Goal: Task Accomplishment & Management: Use online tool/utility

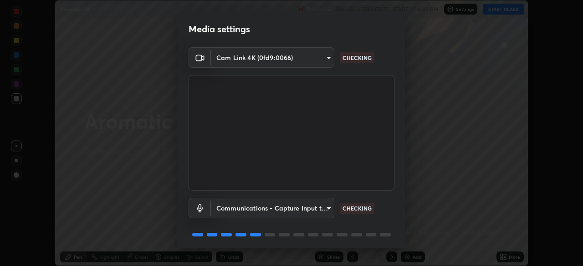
scroll to position [32, 0]
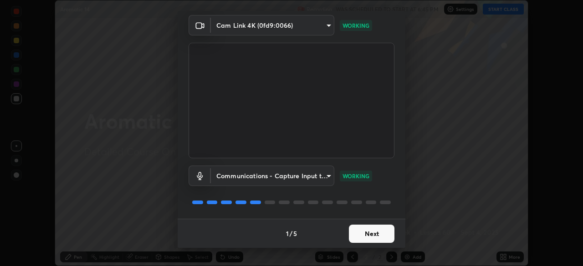
click at [355, 232] on button "Next" at bounding box center [372, 234] width 46 height 18
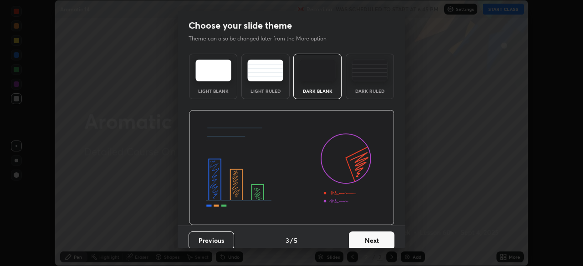
click at [357, 234] on button "Next" at bounding box center [372, 241] width 46 height 18
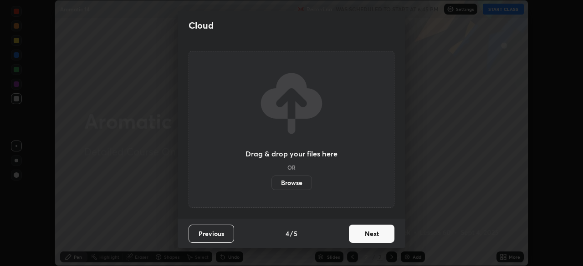
click at [370, 230] on button "Next" at bounding box center [372, 234] width 46 height 18
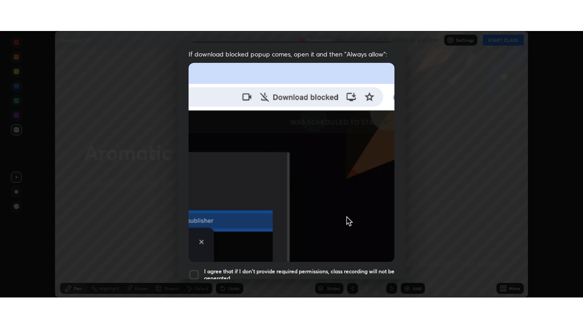
scroll to position [218, 0]
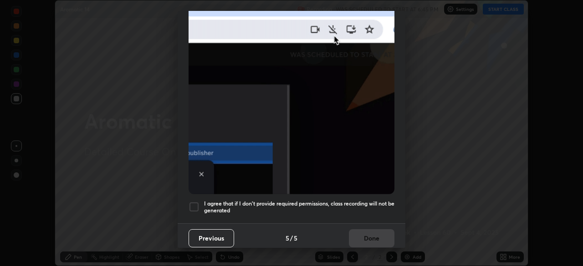
click at [368, 200] on h5 "I agree that if I don't provide required permissions, class recording will not …" at bounding box center [299, 207] width 190 height 14
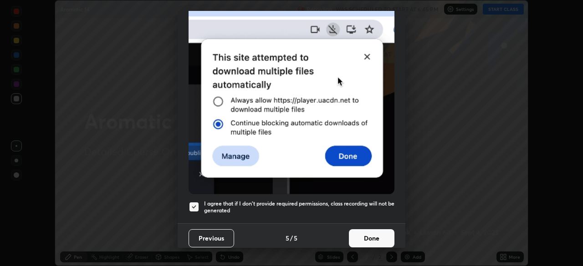
click at [368, 235] on button "Done" at bounding box center [372, 238] width 46 height 18
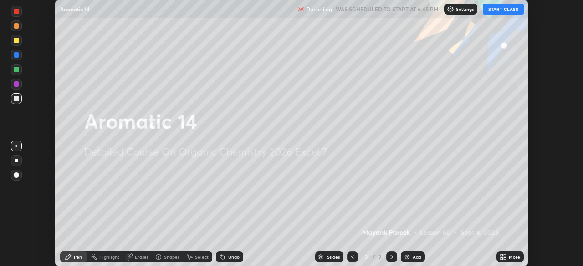
click at [410, 255] on div "Add" at bounding box center [413, 257] width 24 height 11
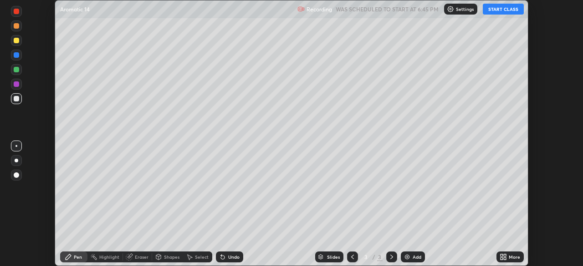
click at [502, 254] on icon at bounding box center [502, 257] width 7 height 7
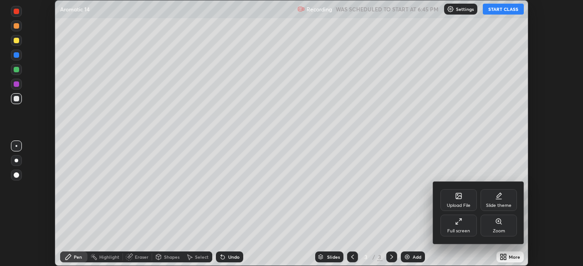
click at [460, 225] on div "Full screen" at bounding box center [458, 226] width 36 height 22
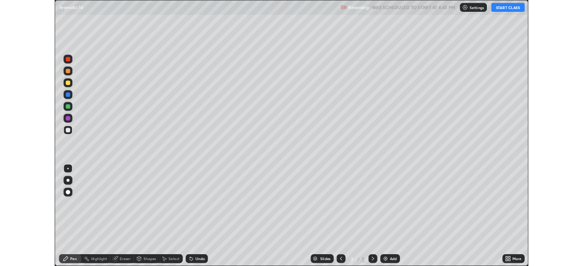
scroll to position [328, 583]
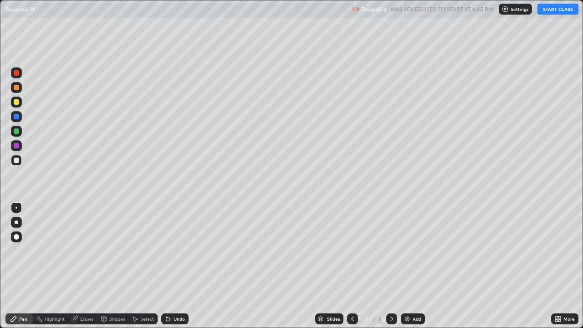
click at [551, 12] on button "START CLASS" at bounding box center [557, 9] width 41 height 11
click at [17, 101] on div at bounding box center [16, 101] width 5 height 5
click at [16, 164] on div at bounding box center [16, 160] width 11 height 11
click at [16, 161] on div at bounding box center [16, 159] width 5 height 5
click at [17, 160] on div at bounding box center [16, 159] width 5 height 5
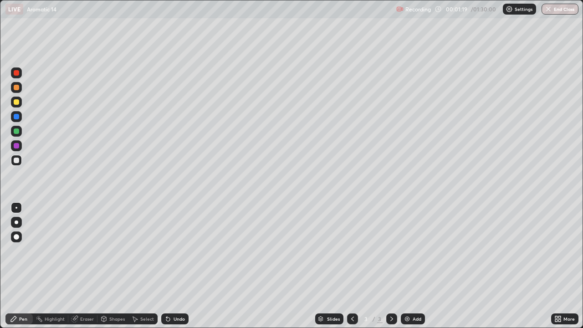
click at [13, 162] on div at bounding box center [16, 160] width 11 height 11
click at [15, 162] on div at bounding box center [16, 159] width 5 height 5
click at [21, 162] on div at bounding box center [16, 160] width 11 height 11
click at [16, 164] on div at bounding box center [16, 160] width 11 height 11
click at [17, 104] on div at bounding box center [16, 101] width 5 height 5
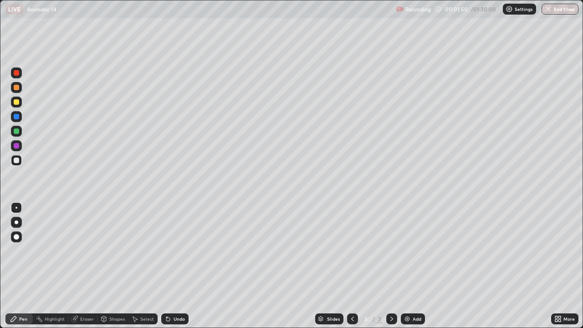
click at [18, 103] on div at bounding box center [16, 101] width 5 height 5
click at [19, 104] on div at bounding box center [16, 101] width 11 height 11
click at [21, 105] on div at bounding box center [16, 101] width 11 height 11
click at [16, 162] on div at bounding box center [16, 159] width 5 height 5
click at [18, 161] on div at bounding box center [16, 159] width 5 height 5
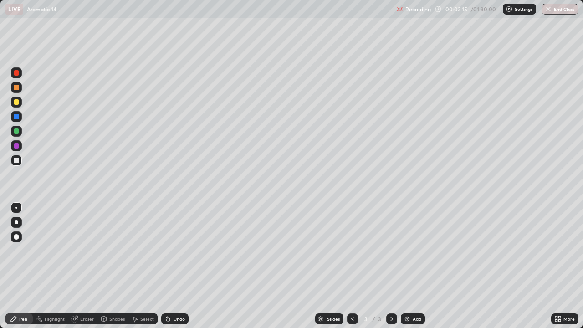
click at [17, 160] on div at bounding box center [16, 159] width 5 height 5
click at [19, 160] on div at bounding box center [16, 159] width 5 height 5
click at [171, 266] on div "Undo" at bounding box center [174, 318] width 27 height 11
click at [12, 164] on div at bounding box center [16, 160] width 11 height 11
click at [13, 164] on div at bounding box center [16, 160] width 11 height 11
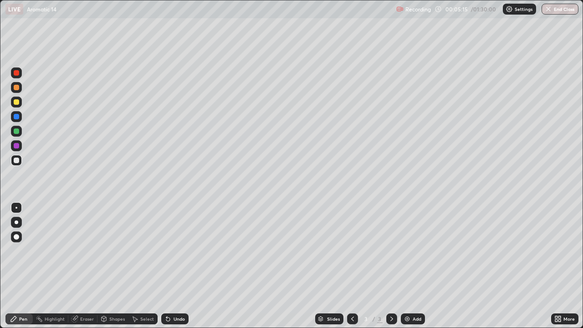
click at [186, 266] on div "Undo" at bounding box center [174, 318] width 27 height 11
click at [20, 105] on div at bounding box center [16, 101] width 11 height 11
click at [20, 162] on div at bounding box center [16, 160] width 11 height 11
click at [19, 164] on div at bounding box center [16, 160] width 11 height 11
click at [251, 266] on div "Slides 3 / 3 Add" at bounding box center [369, 318] width 362 height 18
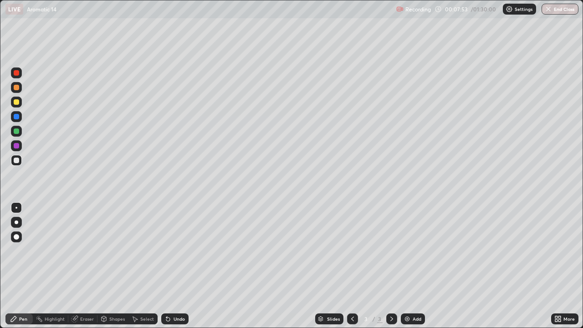
click at [184, 266] on div "Undo" at bounding box center [174, 318] width 27 height 11
click at [185, 266] on div "Undo" at bounding box center [174, 318] width 27 height 11
click at [183, 266] on div "Undo" at bounding box center [174, 318] width 27 height 11
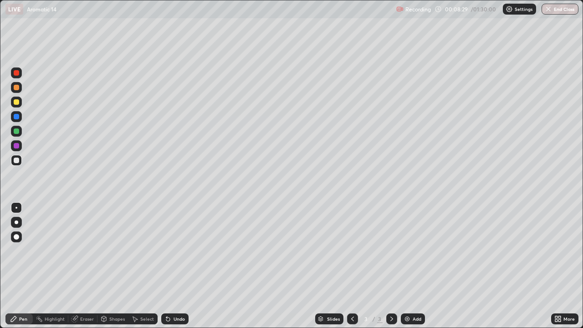
click at [183, 266] on div "Undo" at bounding box center [174, 318] width 27 height 11
click at [19, 104] on div at bounding box center [16, 101] width 11 height 11
click at [137, 266] on icon at bounding box center [134, 318] width 7 height 7
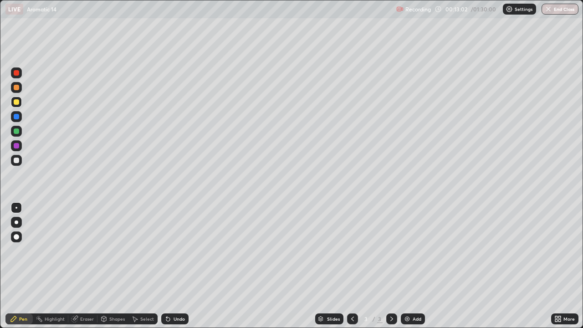
click at [135, 266] on icon at bounding box center [135, 318] width 5 height 5
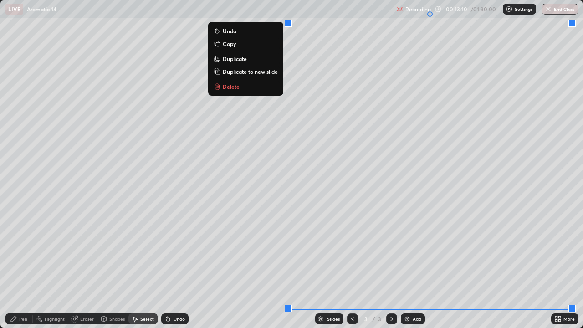
click at [201, 32] on div "0 ° Undo Copy Duplicate Duplicate to new slide Delete" at bounding box center [291, 163] width 582 height 327
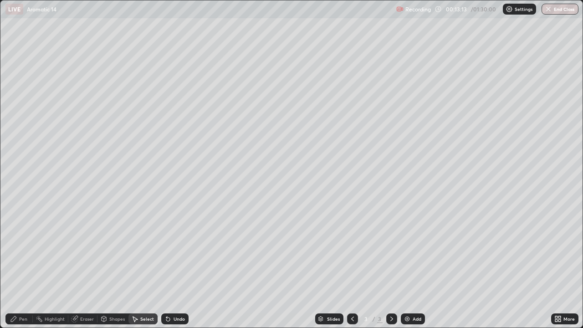
click at [25, 266] on div "Pen" at bounding box center [23, 318] width 8 height 5
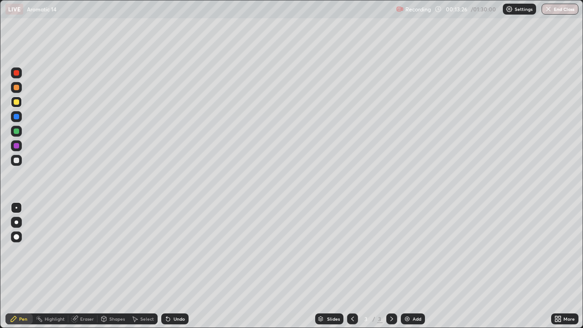
click at [18, 156] on div at bounding box center [16, 160] width 11 height 11
click at [15, 162] on div at bounding box center [16, 159] width 5 height 5
click at [407, 266] on img at bounding box center [406, 318] width 7 height 7
click at [22, 266] on div "Pen" at bounding box center [23, 318] width 8 height 5
click at [17, 157] on div at bounding box center [16, 160] width 11 height 11
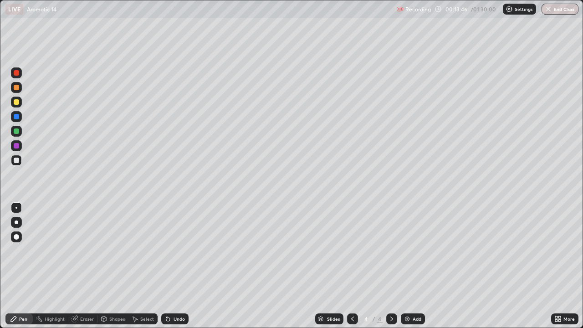
click at [17, 164] on div at bounding box center [16, 160] width 11 height 11
click at [17, 162] on div at bounding box center [16, 159] width 5 height 5
click at [17, 104] on div at bounding box center [16, 101] width 5 height 5
click at [16, 102] on div at bounding box center [16, 101] width 5 height 5
click at [171, 266] on div "Undo" at bounding box center [174, 318] width 27 height 11
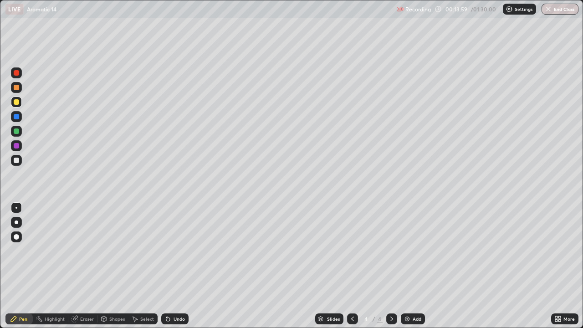
click at [168, 266] on icon at bounding box center [167, 318] width 7 height 7
click at [166, 266] on icon at bounding box center [168, 319] width 4 height 4
click at [16, 161] on div at bounding box center [16, 159] width 5 height 5
click at [17, 162] on div at bounding box center [16, 159] width 5 height 5
click at [16, 164] on div at bounding box center [16, 160] width 11 height 11
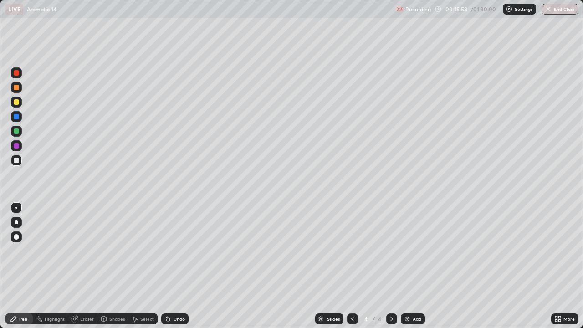
click at [16, 161] on div at bounding box center [16, 159] width 5 height 5
click at [16, 162] on div at bounding box center [16, 159] width 5 height 5
click at [17, 161] on div at bounding box center [16, 159] width 5 height 5
click at [16, 161] on div at bounding box center [16, 159] width 5 height 5
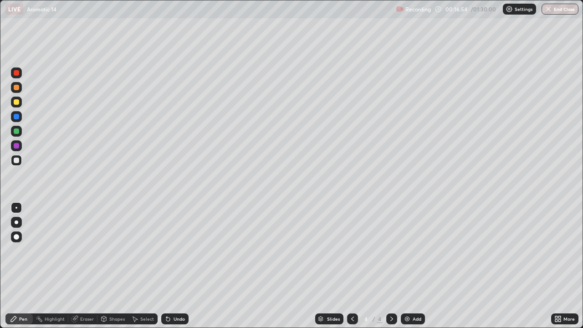
click at [17, 162] on div at bounding box center [16, 159] width 5 height 5
click at [111, 266] on div "Shapes" at bounding box center [116, 318] width 15 height 5
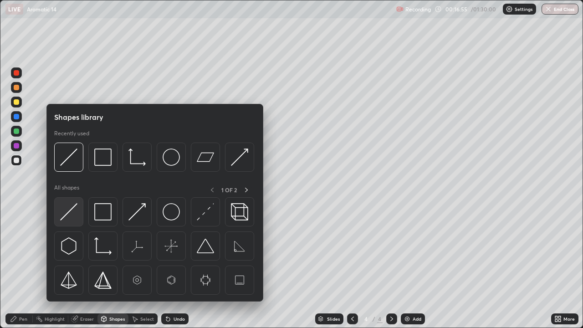
click at [74, 217] on img at bounding box center [68, 211] width 17 height 17
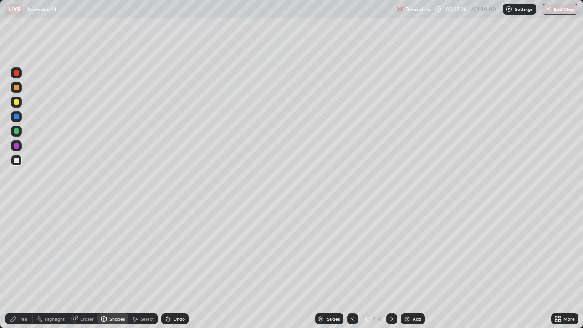
click at [19, 162] on div at bounding box center [16, 159] width 5 height 5
click at [18, 161] on div at bounding box center [16, 159] width 5 height 5
click at [166, 266] on icon at bounding box center [168, 319] width 4 height 4
click at [14, 165] on div at bounding box center [16, 160] width 11 height 11
click at [16, 161] on div at bounding box center [16, 159] width 5 height 5
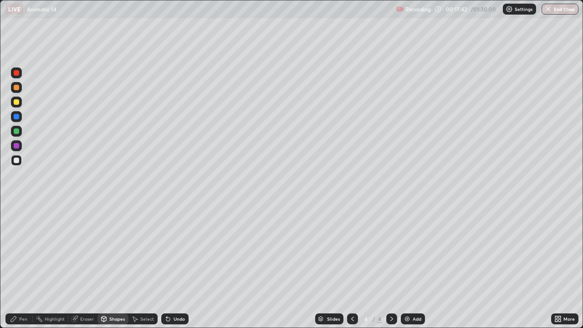
click at [166, 266] on icon at bounding box center [166, 316] width 1 height 1
click at [164, 266] on div "Undo" at bounding box center [174, 318] width 27 height 11
click at [19, 266] on div "Pen" at bounding box center [18, 318] width 27 height 11
click at [20, 266] on div "Pen" at bounding box center [18, 318] width 27 height 11
click at [20, 266] on div "Pen" at bounding box center [23, 318] width 8 height 5
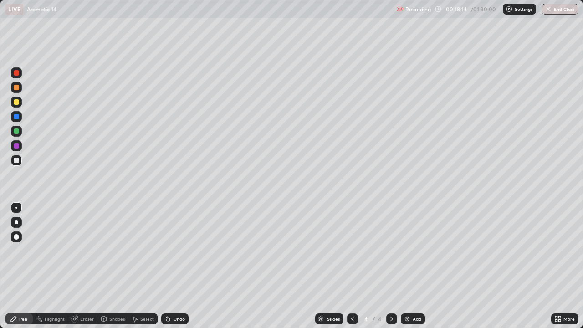
click at [81, 266] on div "Eraser" at bounding box center [87, 318] width 14 height 5
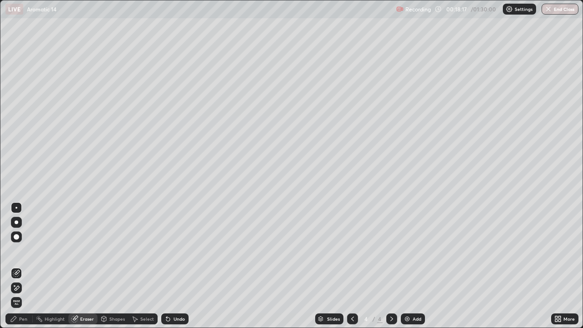
click at [22, 266] on div "Pen" at bounding box center [18, 318] width 27 height 11
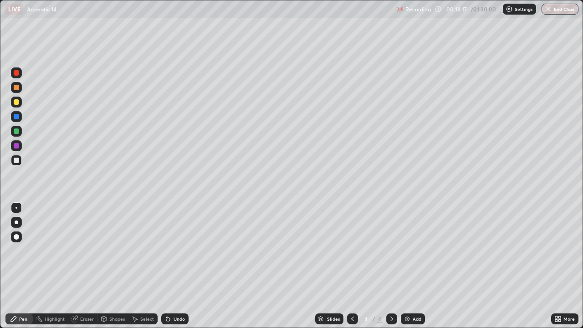
click at [23, 266] on div "Pen" at bounding box center [18, 318] width 27 height 11
click at [20, 160] on div at bounding box center [16, 160] width 11 height 11
click at [17, 160] on div at bounding box center [16, 159] width 5 height 5
click at [170, 266] on div "Undo" at bounding box center [174, 318] width 27 height 11
click at [166, 266] on icon at bounding box center [166, 316] width 1 height 1
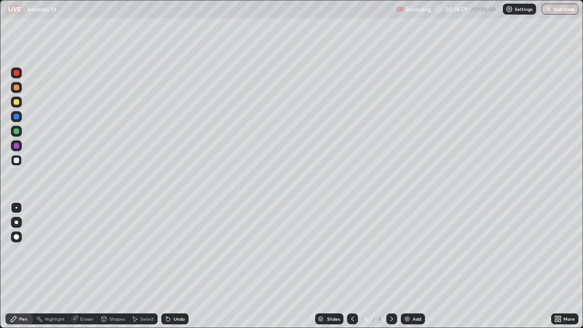
click at [166, 266] on icon at bounding box center [166, 316] width 1 height 1
click at [87, 266] on div "Eraser" at bounding box center [82, 318] width 29 height 11
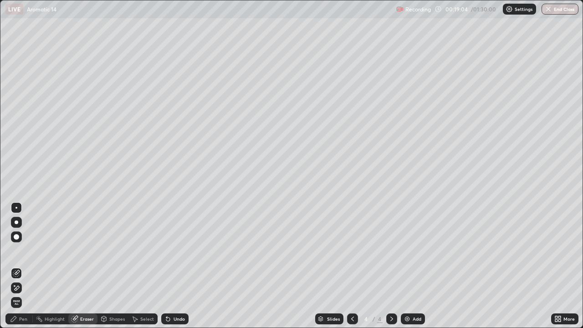
click at [27, 266] on div "Pen" at bounding box center [18, 318] width 27 height 11
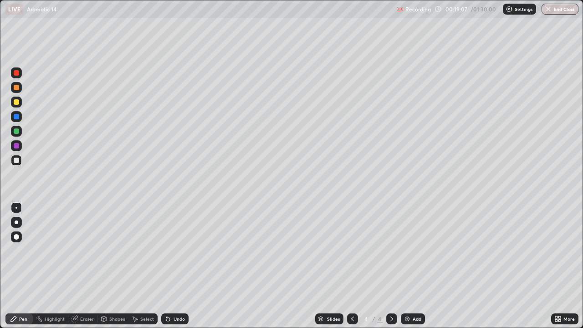
click at [27, 266] on div "Pen" at bounding box center [23, 318] width 8 height 5
click at [169, 266] on icon at bounding box center [167, 318] width 7 height 7
click at [167, 266] on icon at bounding box center [168, 319] width 4 height 4
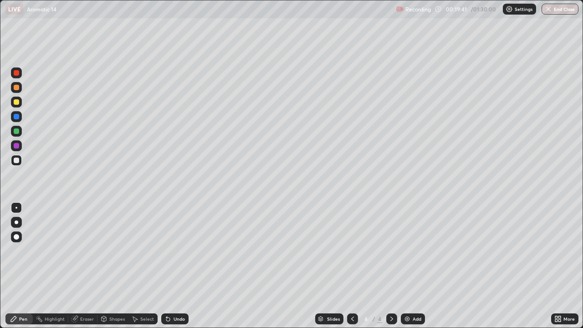
click at [79, 266] on div "Eraser" at bounding box center [82, 318] width 29 height 11
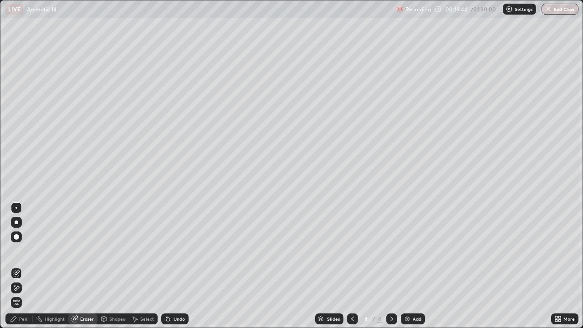
click at [25, 266] on div "Pen" at bounding box center [18, 318] width 27 height 11
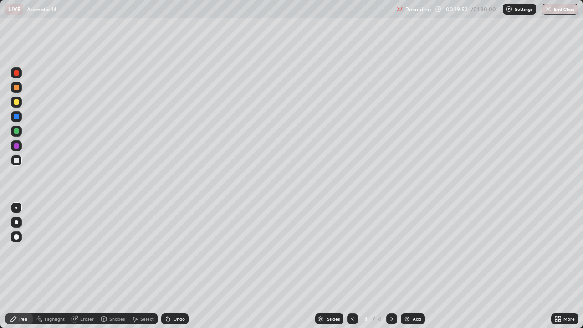
click at [17, 163] on div at bounding box center [16, 160] width 11 height 11
click at [18, 162] on div at bounding box center [16, 159] width 5 height 5
click at [15, 101] on div at bounding box center [16, 101] width 5 height 5
click at [15, 103] on div at bounding box center [16, 101] width 5 height 5
click at [25, 266] on div "Pen" at bounding box center [23, 318] width 8 height 5
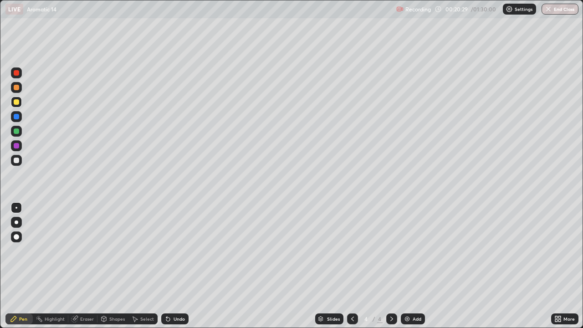
click at [24, 266] on div "Pen" at bounding box center [23, 318] width 8 height 5
click at [16, 161] on div at bounding box center [16, 159] width 5 height 5
click at [17, 164] on div at bounding box center [16, 160] width 11 height 11
click at [187, 266] on div "Undo" at bounding box center [174, 318] width 27 height 11
click at [186, 266] on div "Undo" at bounding box center [174, 318] width 27 height 11
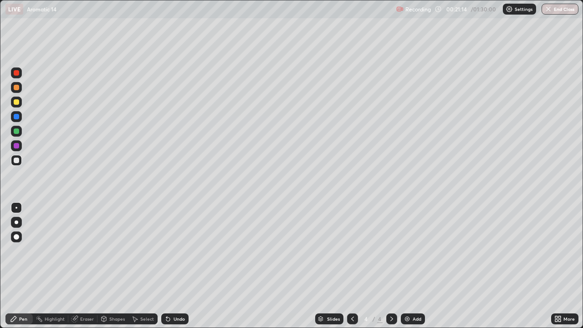
click at [17, 103] on div at bounding box center [16, 101] width 5 height 5
click at [18, 102] on div at bounding box center [16, 101] width 5 height 5
click at [17, 164] on div at bounding box center [16, 160] width 11 height 11
click at [16, 163] on div at bounding box center [16, 160] width 11 height 11
click at [184, 266] on div "Undo" at bounding box center [174, 318] width 27 height 11
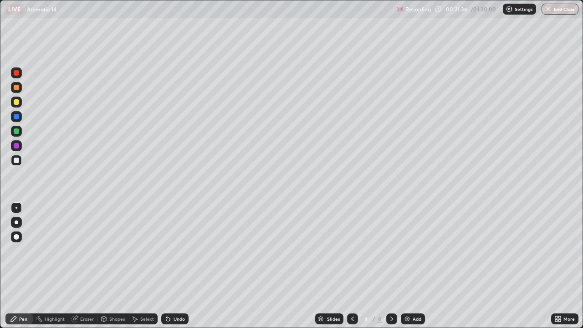
click at [183, 266] on div "Undo" at bounding box center [174, 318] width 27 height 11
click at [169, 266] on icon at bounding box center [167, 318] width 7 height 7
click at [167, 266] on icon at bounding box center [168, 319] width 4 height 4
click at [173, 266] on div "Undo" at bounding box center [178, 318] width 11 height 5
click at [351, 266] on icon at bounding box center [352, 318] width 7 height 7
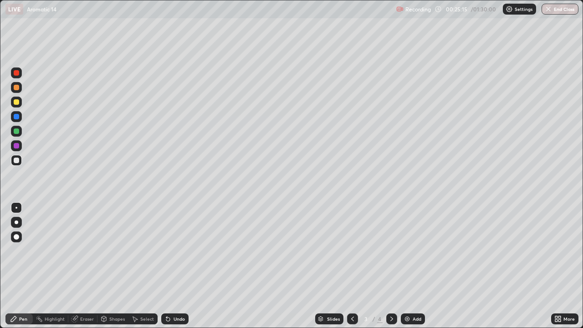
click at [392, 266] on icon at bounding box center [391, 318] width 7 height 7
click at [147, 266] on div "Select" at bounding box center [142, 318] width 29 height 11
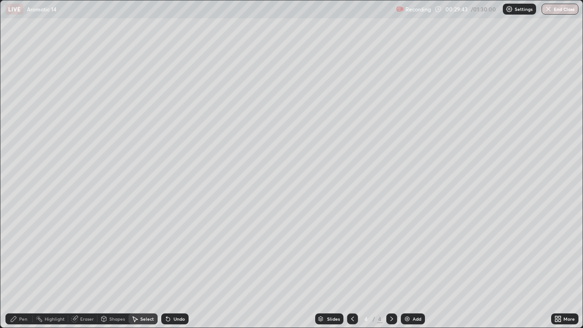
click at [146, 266] on div "Select" at bounding box center [147, 318] width 14 height 5
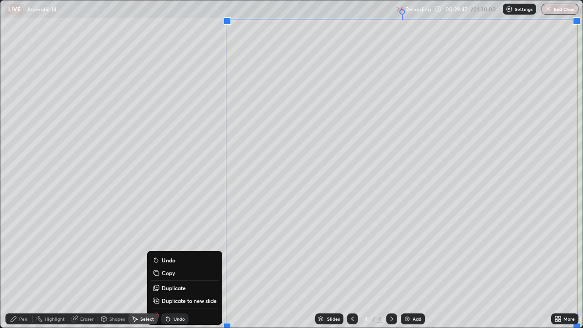
click at [190, 266] on p "Duplicate to new slide" at bounding box center [189, 300] width 55 height 7
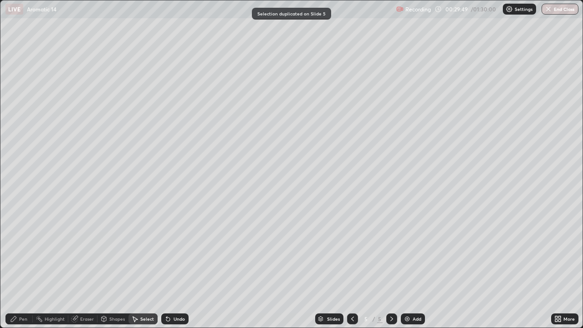
click at [30, 266] on div "Pen" at bounding box center [18, 318] width 27 height 11
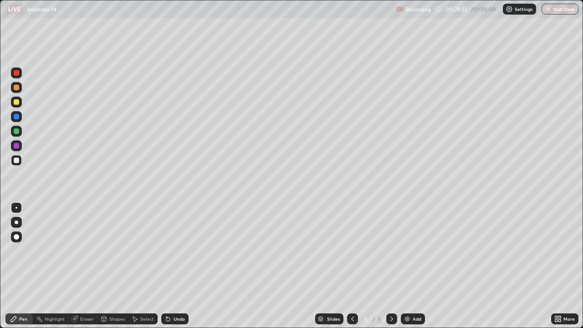
click at [18, 104] on div at bounding box center [16, 101] width 5 height 5
click at [19, 103] on div at bounding box center [16, 101] width 5 height 5
click at [166, 266] on icon at bounding box center [166, 316] width 1 height 1
click at [18, 132] on div at bounding box center [16, 130] width 5 height 5
click at [167, 266] on icon at bounding box center [168, 319] width 4 height 4
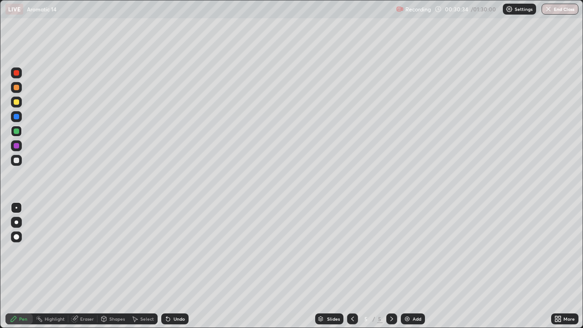
click at [17, 165] on div at bounding box center [16, 160] width 11 height 11
click at [17, 162] on div at bounding box center [16, 159] width 5 height 5
click at [18, 87] on div at bounding box center [16, 87] width 5 height 5
click at [20, 86] on div at bounding box center [16, 87] width 11 height 11
click at [19, 163] on div at bounding box center [16, 160] width 11 height 11
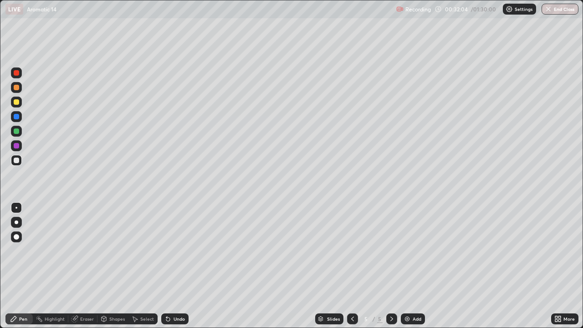
click at [20, 163] on div at bounding box center [16, 160] width 11 height 11
click at [171, 266] on div "Undo" at bounding box center [174, 318] width 27 height 11
click at [18, 86] on div at bounding box center [16, 87] width 5 height 5
click at [17, 87] on div at bounding box center [16, 87] width 5 height 5
click at [17, 162] on div at bounding box center [16, 159] width 5 height 5
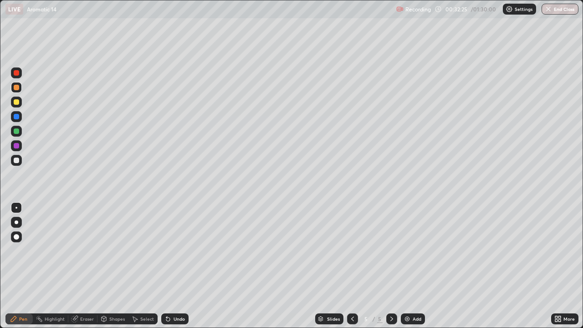
click at [17, 160] on div at bounding box center [16, 159] width 5 height 5
click at [171, 266] on div "Undo" at bounding box center [174, 318] width 27 height 11
click at [177, 266] on div "Undo" at bounding box center [178, 318] width 11 height 5
click at [18, 132] on div at bounding box center [16, 130] width 5 height 5
click at [20, 132] on div at bounding box center [16, 131] width 11 height 11
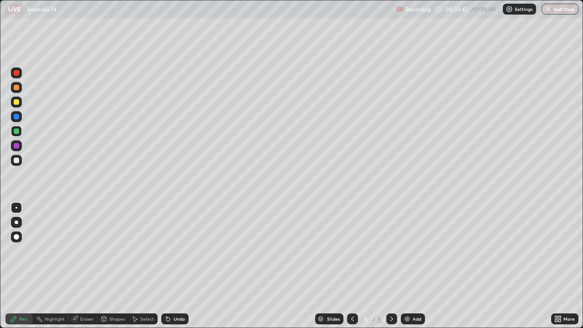
click at [18, 161] on div at bounding box center [16, 159] width 5 height 5
click at [171, 266] on div "Undo" at bounding box center [174, 318] width 27 height 11
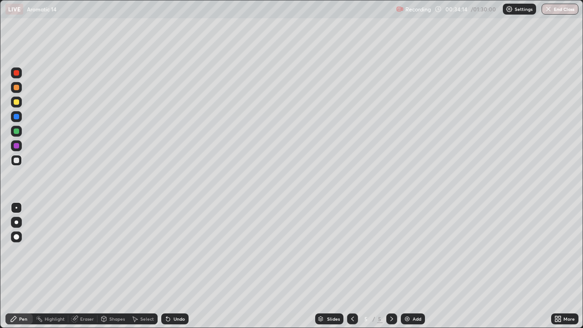
click at [173, 266] on div "Undo" at bounding box center [178, 318] width 11 height 5
click at [351, 266] on icon at bounding box center [352, 318] width 7 height 7
click at [390, 266] on icon at bounding box center [391, 318] width 7 height 7
click at [18, 103] on div at bounding box center [16, 101] width 5 height 5
click at [18, 104] on div at bounding box center [16, 101] width 5 height 5
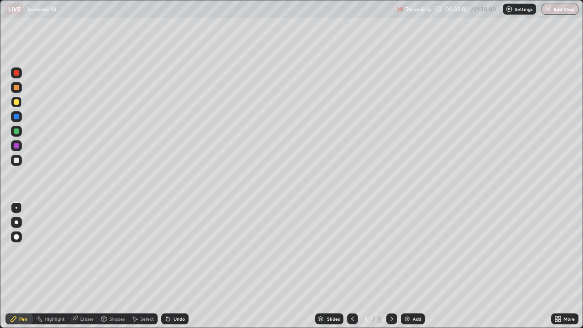
click at [145, 266] on div "Select" at bounding box center [147, 318] width 14 height 5
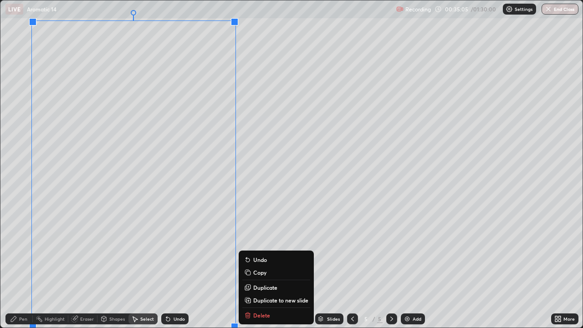
click at [256, 266] on p "Duplicate to new slide" at bounding box center [280, 299] width 55 height 7
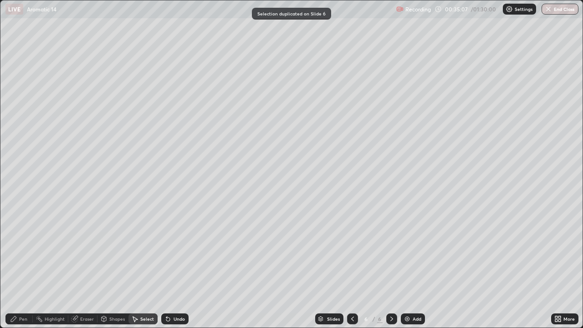
click at [24, 266] on div "Pen" at bounding box center [18, 318] width 27 height 11
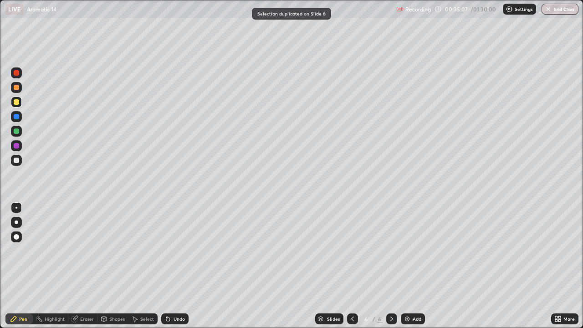
click at [24, 266] on div "Pen" at bounding box center [23, 318] width 8 height 5
click at [15, 163] on div at bounding box center [16, 160] width 11 height 11
click at [17, 162] on div at bounding box center [16, 159] width 5 height 5
click at [84, 266] on div "Eraser" at bounding box center [87, 318] width 14 height 5
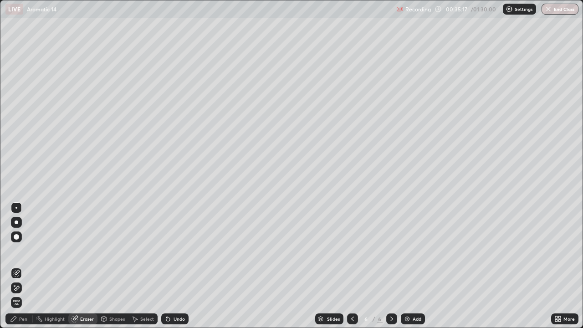
click at [28, 266] on div "Pen" at bounding box center [18, 318] width 27 height 11
click at [25, 266] on div "Pen" at bounding box center [18, 318] width 27 height 11
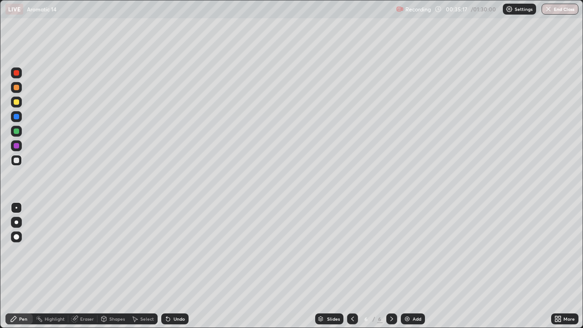
click at [24, 266] on div "Pen" at bounding box center [18, 318] width 27 height 11
click at [81, 266] on div "Eraser" at bounding box center [87, 318] width 14 height 5
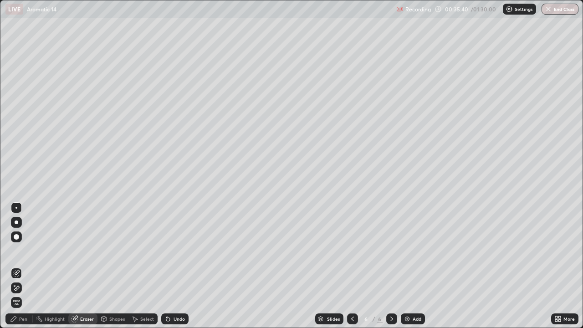
click at [22, 266] on div "Pen" at bounding box center [18, 318] width 27 height 11
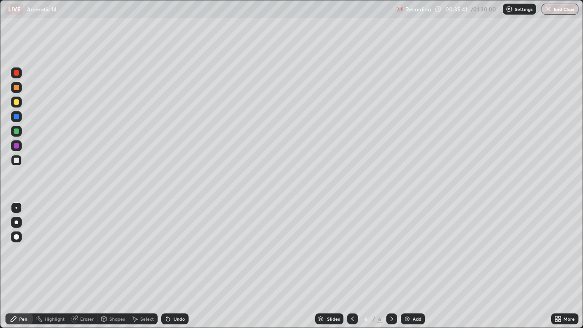
click at [23, 266] on div "Pen" at bounding box center [23, 318] width 8 height 5
click at [17, 165] on div at bounding box center [16, 160] width 11 height 11
click at [16, 161] on div at bounding box center [16, 159] width 5 height 5
click at [16, 104] on div at bounding box center [16, 101] width 5 height 5
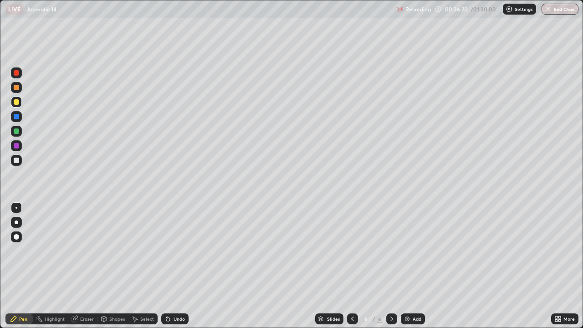
click at [181, 266] on div "Undo" at bounding box center [178, 318] width 11 height 5
click at [87, 266] on div "Eraser" at bounding box center [87, 318] width 14 height 5
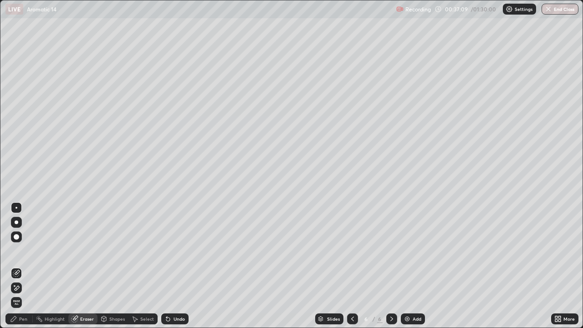
click at [25, 266] on div "Pen" at bounding box center [18, 318] width 27 height 11
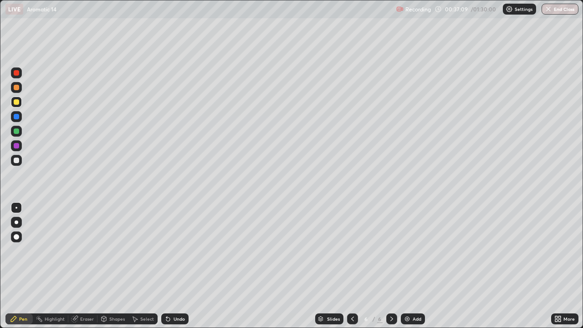
click at [23, 266] on div "Pen" at bounding box center [23, 318] width 8 height 5
click at [15, 90] on div at bounding box center [16, 87] width 5 height 5
click at [171, 266] on div "Undo" at bounding box center [174, 318] width 27 height 11
click at [174, 266] on div "Undo" at bounding box center [178, 318] width 11 height 5
click at [175, 266] on div "Undo" at bounding box center [178, 318] width 11 height 5
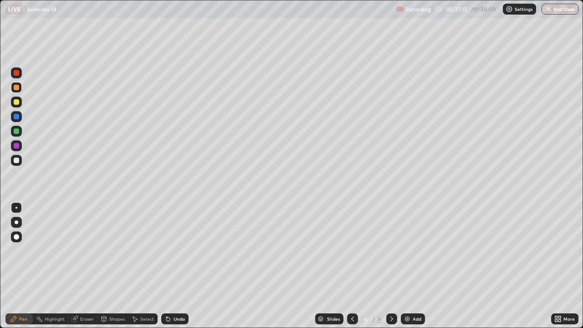
click at [175, 266] on div "Undo" at bounding box center [178, 318] width 11 height 5
click at [30, 266] on div "Pen" at bounding box center [18, 318] width 27 height 11
click at [27, 266] on div "Pen" at bounding box center [23, 318] width 8 height 5
click at [25, 266] on div "Pen" at bounding box center [18, 318] width 27 height 11
click at [18, 164] on div at bounding box center [16, 160] width 11 height 11
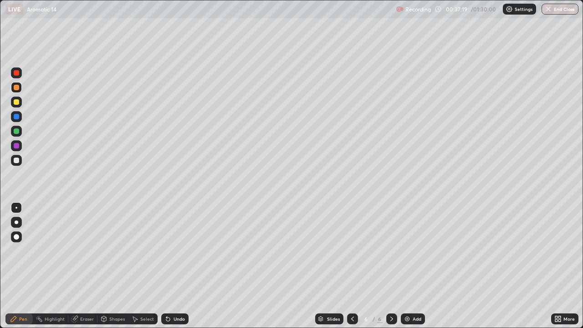
click at [18, 163] on div at bounding box center [16, 160] width 11 height 11
click at [182, 266] on div "Undo" at bounding box center [174, 318] width 27 height 11
click at [178, 266] on div "Undo" at bounding box center [174, 318] width 27 height 11
click at [181, 266] on div "Undo" at bounding box center [174, 318] width 27 height 11
click at [183, 266] on div "Undo" at bounding box center [174, 318] width 27 height 11
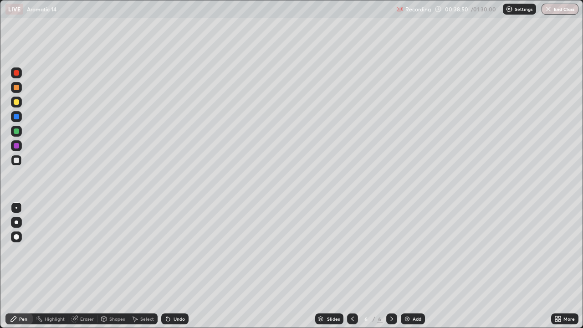
click at [182, 266] on div "Undo" at bounding box center [174, 318] width 27 height 11
click at [179, 266] on div "Undo" at bounding box center [174, 318] width 27 height 11
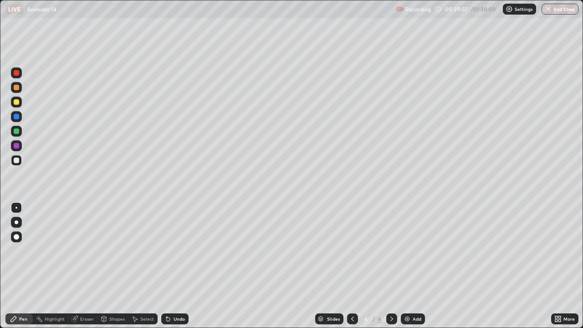
click at [173, 266] on div "Undo" at bounding box center [174, 318] width 27 height 11
click at [172, 266] on div "Undo" at bounding box center [174, 318] width 27 height 11
click at [173, 266] on div "Undo" at bounding box center [174, 318] width 27 height 11
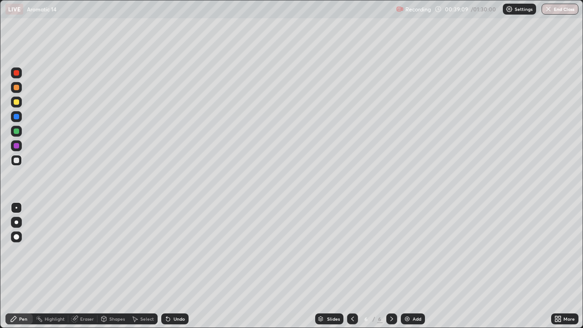
click at [174, 266] on div "Undo" at bounding box center [174, 318] width 27 height 11
click at [173, 266] on div "Undo" at bounding box center [174, 318] width 27 height 11
click at [176, 266] on div "Undo" at bounding box center [174, 318] width 27 height 11
click at [15, 103] on div at bounding box center [16, 101] width 5 height 5
click at [18, 103] on div at bounding box center [16, 101] width 5 height 5
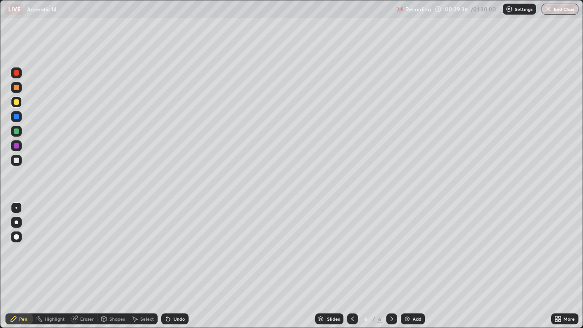
click at [15, 87] on div at bounding box center [16, 87] width 5 height 5
click at [20, 159] on div at bounding box center [16, 160] width 11 height 11
click at [20, 161] on div at bounding box center [16, 160] width 11 height 11
click at [168, 266] on icon at bounding box center [168, 319] width 4 height 4
click at [23, 266] on div "Pen" at bounding box center [23, 318] width 8 height 5
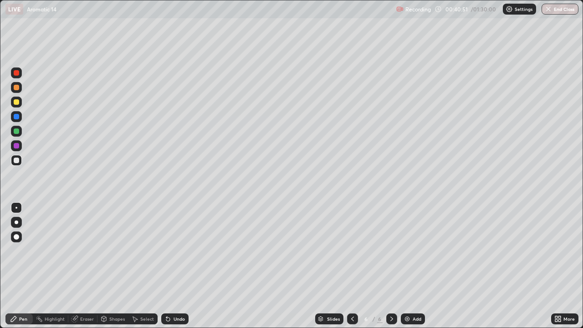
click at [21, 266] on div "Pen" at bounding box center [23, 318] width 8 height 5
click at [18, 163] on div at bounding box center [16, 160] width 11 height 11
click at [17, 164] on div at bounding box center [16, 160] width 11 height 11
click at [81, 266] on div "Eraser" at bounding box center [87, 318] width 14 height 5
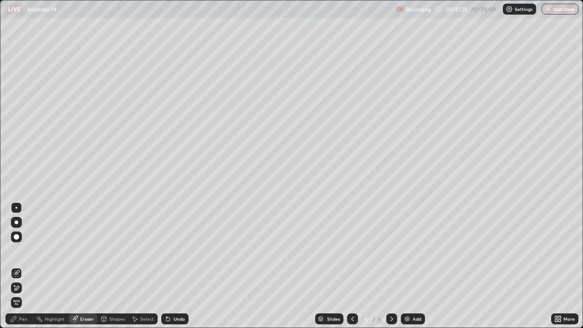
click at [28, 266] on div "Pen" at bounding box center [18, 318] width 27 height 11
click at [23, 266] on div "Pen" at bounding box center [23, 318] width 8 height 5
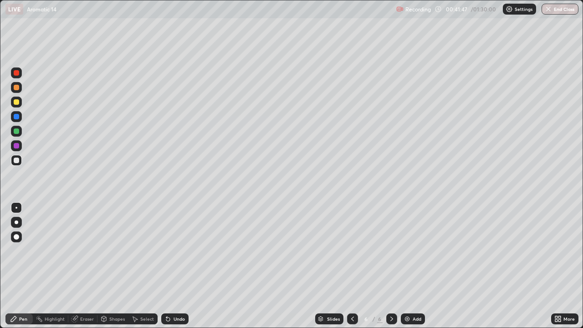
click at [174, 266] on div "Undo" at bounding box center [178, 318] width 11 height 5
click at [177, 266] on div "Undo" at bounding box center [178, 318] width 11 height 5
click at [179, 266] on div "Undo" at bounding box center [178, 318] width 11 height 5
click at [180, 266] on div "Undo" at bounding box center [178, 318] width 11 height 5
click at [174, 266] on div "Undo" at bounding box center [178, 318] width 11 height 5
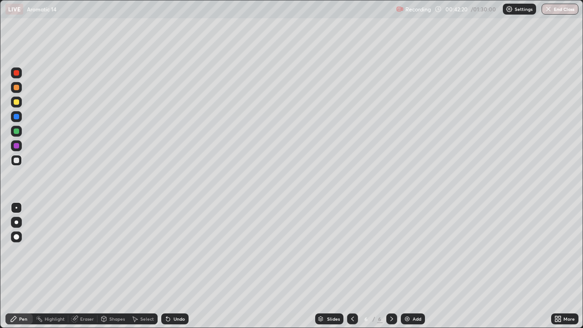
click at [90, 266] on div "Eraser" at bounding box center [87, 318] width 14 height 5
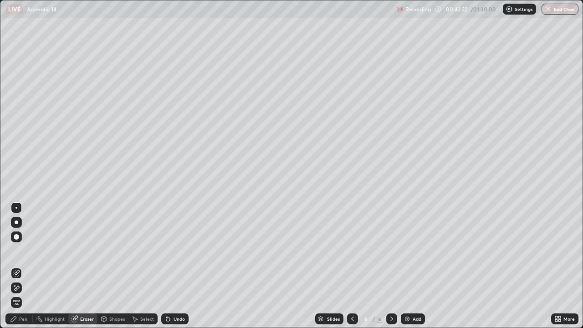
click at [30, 266] on div "Pen" at bounding box center [18, 318] width 27 height 11
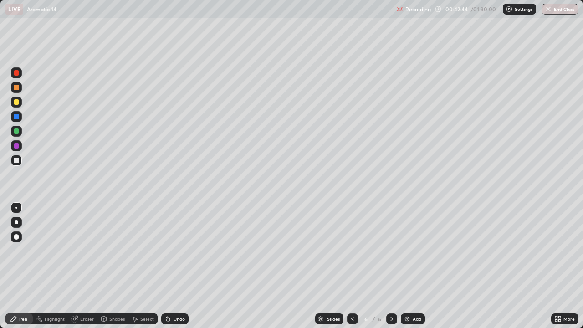
click at [149, 266] on div "Select" at bounding box center [142, 318] width 29 height 11
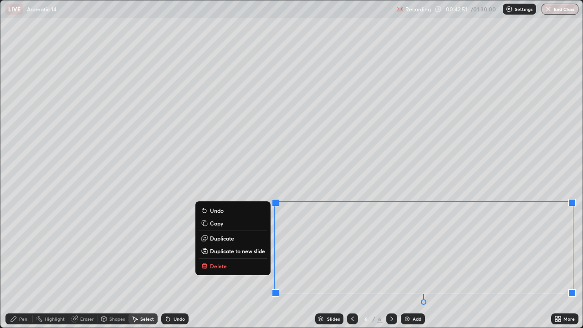
click at [220, 266] on p "Delete" at bounding box center [218, 265] width 17 height 7
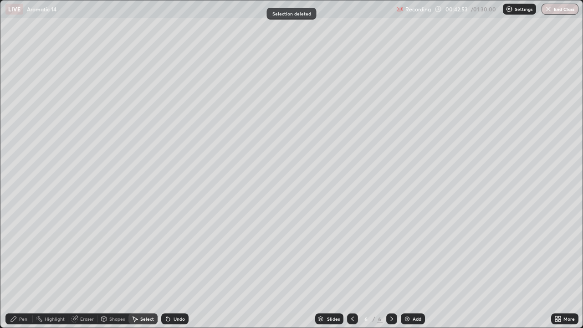
click at [54, 266] on div "Highlight" at bounding box center [55, 318] width 20 height 5
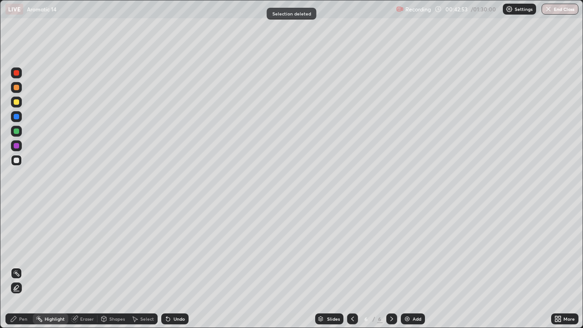
click at [51, 266] on div "Highlight" at bounding box center [55, 318] width 20 height 5
click at [83, 266] on div "Eraser" at bounding box center [87, 318] width 14 height 5
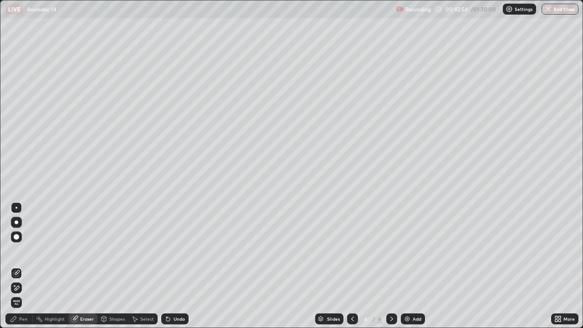
click at [81, 266] on div "Eraser" at bounding box center [87, 318] width 14 height 5
click at [26, 266] on div "Pen" at bounding box center [18, 318] width 27 height 11
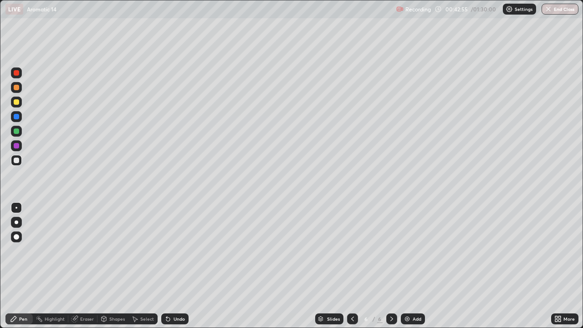
click at [16, 103] on div at bounding box center [16, 101] width 5 height 5
click at [16, 101] on div at bounding box center [16, 101] width 5 height 5
click at [86, 266] on div "Eraser" at bounding box center [82, 318] width 29 height 11
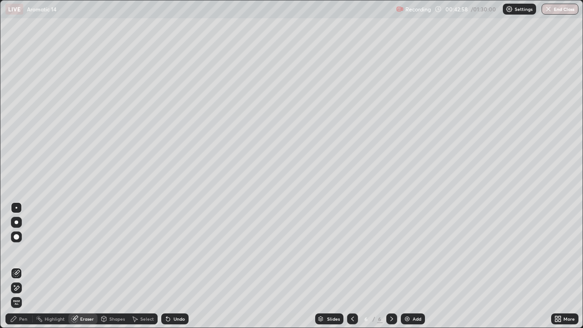
click at [23, 266] on div "Pen" at bounding box center [23, 318] width 8 height 5
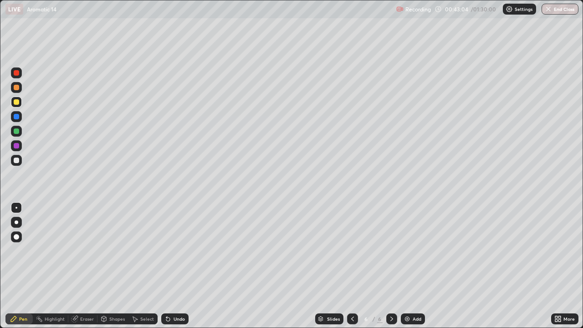
click at [559, 266] on icon at bounding box center [559, 317] width 2 height 2
click at [559, 266] on icon at bounding box center [557, 318] width 7 height 7
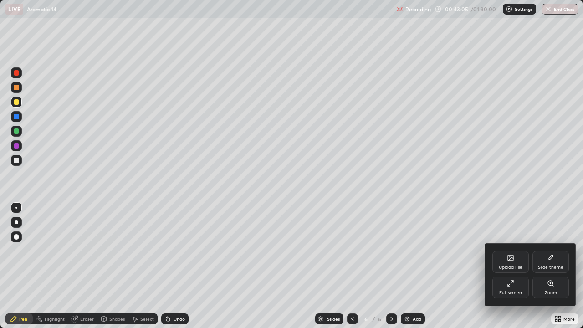
click at [501, 266] on div "Full screen" at bounding box center [510, 287] width 36 height 22
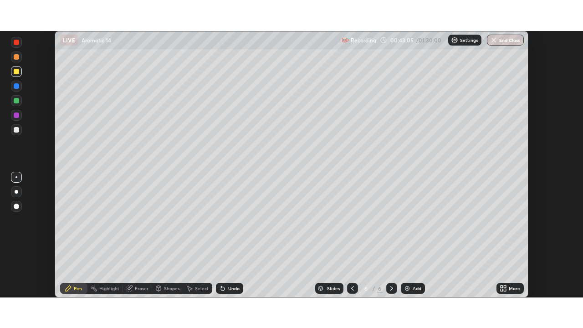
scroll to position [45246, 44930]
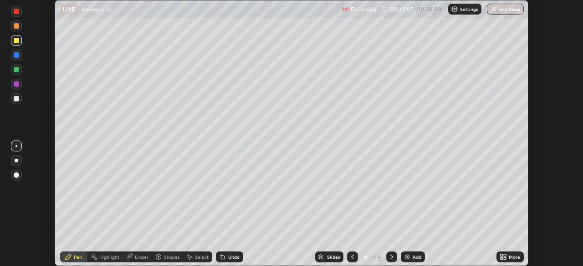
click at [511, 259] on div "More" at bounding box center [513, 257] width 11 height 5
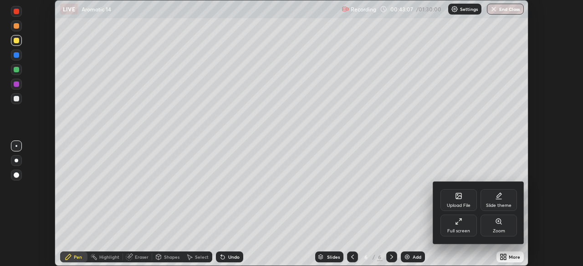
click at [466, 227] on div "Full screen" at bounding box center [458, 226] width 36 height 22
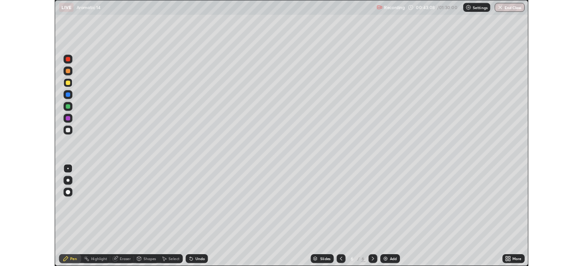
scroll to position [328, 583]
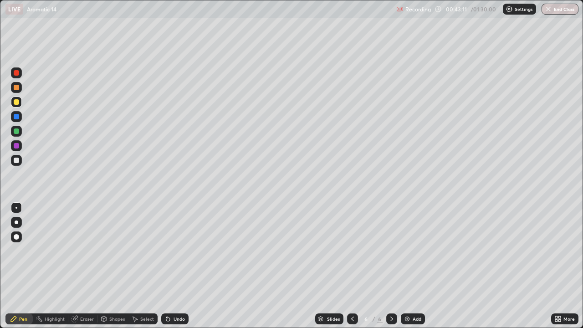
click at [86, 266] on div "Eraser" at bounding box center [82, 318] width 29 height 11
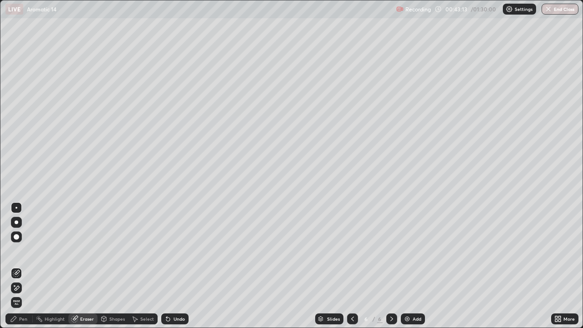
click at [21, 266] on div "Pen" at bounding box center [18, 318] width 27 height 11
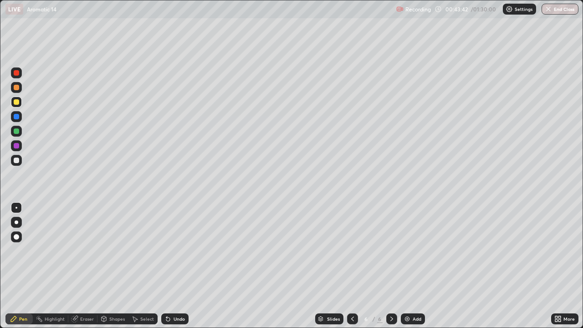
click at [179, 266] on div "Undo" at bounding box center [174, 318] width 27 height 11
click at [170, 266] on div "Undo" at bounding box center [174, 318] width 27 height 11
click at [19, 132] on div at bounding box center [16, 130] width 5 height 5
click at [18, 131] on div at bounding box center [16, 130] width 5 height 5
click at [173, 266] on div "Undo" at bounding box center [178, 318] width 11 height 5
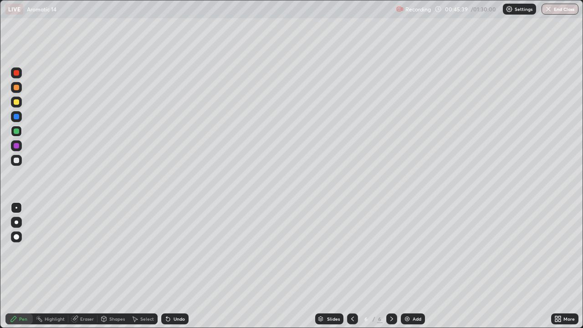
click at [173, 266] on div "Undo" at bounding box center [178, 318] width 11 height 5
click at [175, 266] on div "Undo" at bounding box center [178, 318] width 11 height 5
click at [176, 266] on div "Undo" at bounding box center [178, 318] width 11 height 5
click at [173, 266] on div "Undo" at bounding box center [178, 318] width 11 height 5
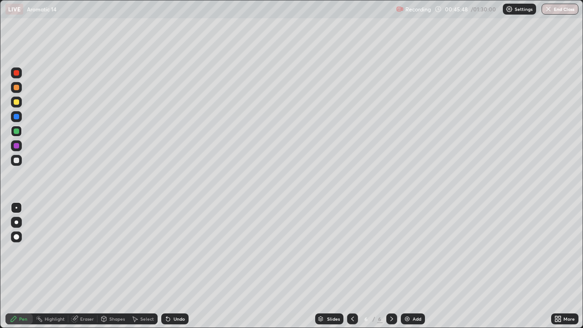
click at [91, 266] on div "Eraser" at bounding box center [87, 318] width 14 height 5
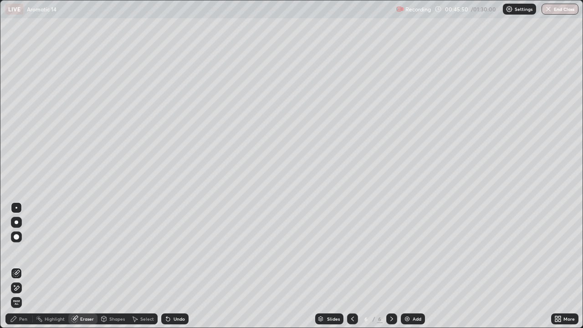
click at [23, 266] on div "Pen" at bounding box center [23, 318] width 8 height 5
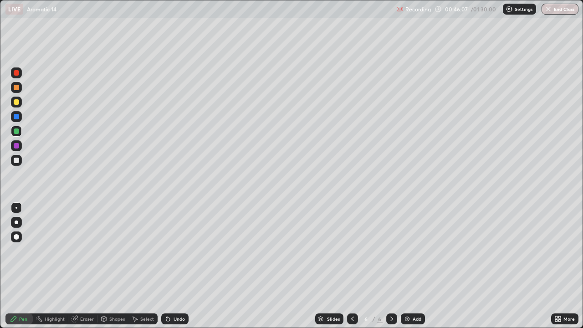
click at [84, 266] on div "Eraser" at bounding box center [87, 318] width 14 height 5
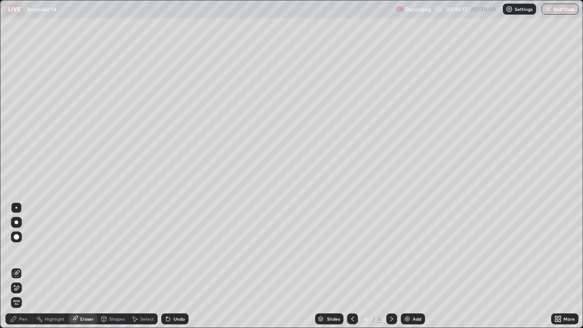
click at [85, 266] on div "Eraser" at bounding box center [87, 318] width 14 height 5
click at [23, 266] on div "Pen" at bounding box center [23, 318] width 8 height 5
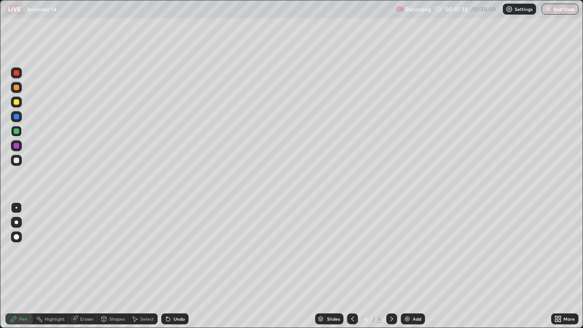
click at [85, 266] on div "Eraser" at bounding box center [87, 318] width 14 height 5
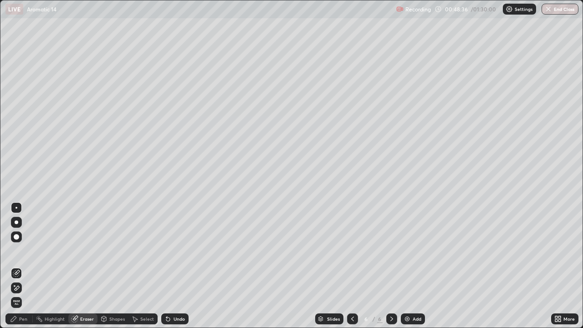
click at [416, 266] on div "Add" at bounding box center [416, 318] width 9 height 5
click at [22, 266] on div "Pen" at bounding box center [23, 318] width 8 height 5
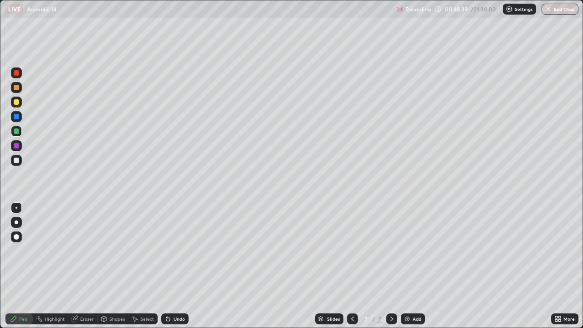
click at [18, 266] on div "Pen" at bounding box center [18, 318] width 27 height 11
click at [15, 105] on div at bounding box center [16, 101] width 11 height 11
click at [14, 104] on div at bounding box center [16, 101] width 5 height 5
click at [179, 266] on div "Undo" at bounding box center [178, 318] width 11 height 5
click at [178, 266] on div "Undo" at bounding box center [178, 318] width 11 height 5
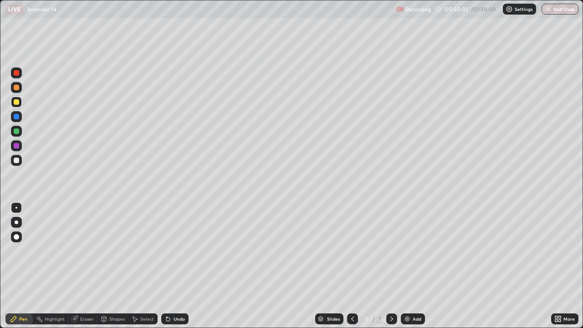
click at [356, 266] on div at bounding box center [352, 318] width 11 height 11
click at [84, 266] on div "Eraser" at bounding box center [87, 318] width 14 height 5
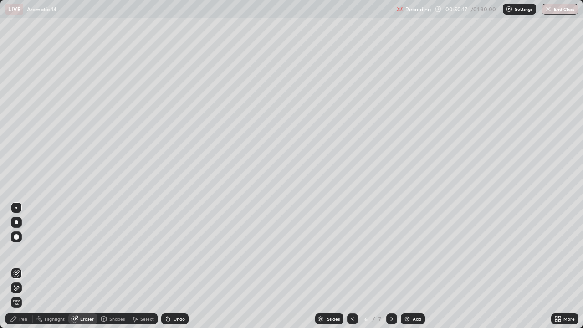
click at [27, 266] on div "Pen" at bounding box center [18, 318] width 27 height 11
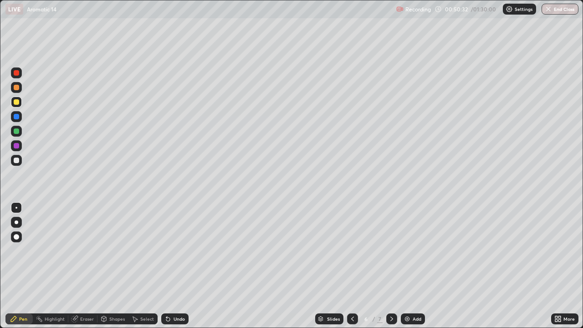
click at [18, 119] on div at bounding box center [16, 116] width 5 height 5
click at [18, 118] on div at bounding box center [16, 116] width 5 height 5
click at [177, 266] on div "Undo" at bounding box center [178, 318] width 11 height 5
click at [20, 162] on div at bounding box center [16, 160] width 11 height 11
click at [21, 163] on div at bounding box center [16, 160] width 11 height 11
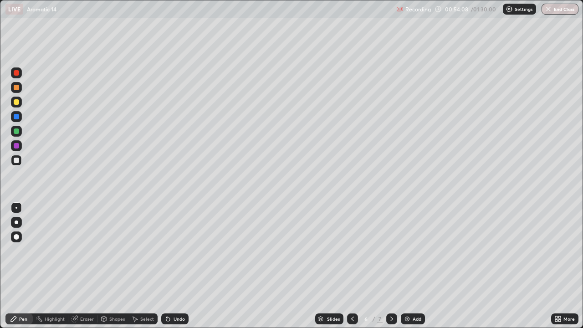
click at [388, 266] on icon at bounding box center [391, 318] width 7 height 7
click at [144, 266] on div "Select" at bounding box center [147, 318] width 14 height 5
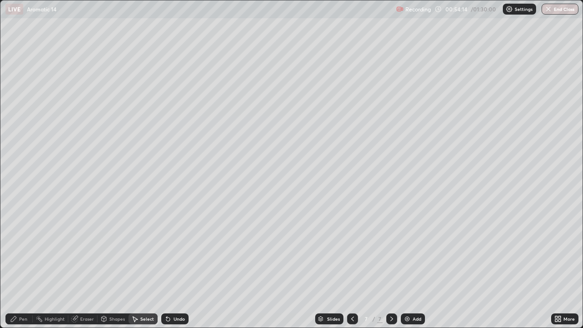
click at [84, 266] on div "Eraser" at bounding box center [87, 318] width 14 height 5
click at [16, 266] on span "Erase all" at bounding box center [16, 301] width 10 height 5
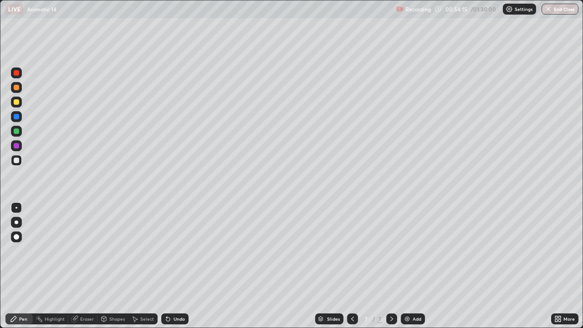
click at [25, 266] on div "Pen" at bounding box center [18, 318] width 27 height 11
click at [17, 162] on div at bounding box center [16, 159] width 5 height 5
click at [20, 162] on div at bounding box center [16, 160] width 11 height 11
click at [173, 266] on div "Undo" at bounding box center [178, 318] width 11 height 5
click at [16, 88] on div at bounding box center [16, 87] width 5 height 5
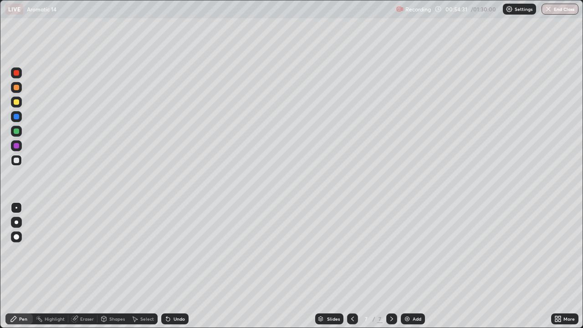
click at [18, 90] on div at bounding box center [16, 87] width 5 height 5
click at [168, 266] on icon at bounding box center [168, 319] width 4 height 4
click at [166, 266] on icon at bounding box center [168, 319] width 4 height 4
click at [167, 266] on icon at bounding box center [168, 319] width 4 height 4
click at [114, 266] on div "Shapes" at bounding box center [116, 318] width 15 height 5
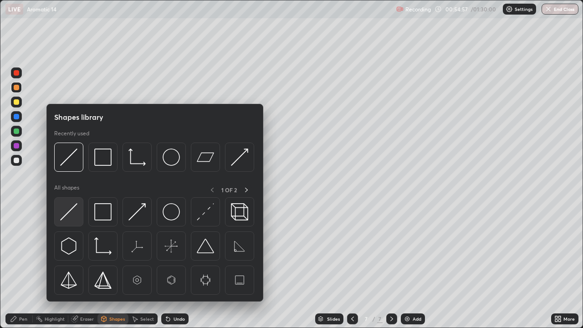
click at [72, 213] on img at bounding box center [68, 211] width 17 height 17
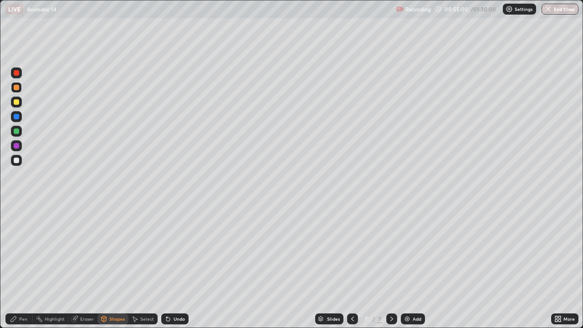
click at [30, 266] on div "Pen" at bounding box center [18, 318] width 27 height 11
click at [21, 162] on div at bounding box center [16, 160] width 11 height 11
click at [19, 163] on div at bounding box center [16, 160] width 11 height 11
click at [16, 164] on div at bounding box center [16, 160] width 11 height 11
click at [16, 161] on div at bounding box center [16, 159] width 5 height 5
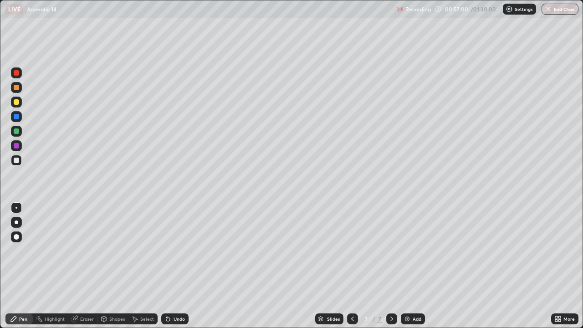
click at [17, 133] on div at bounding box center [16, 130] width 5 height 5
click at [18, 133] on div at bounding box center [16, 130] width 5 height 5
click at [170, 266] on div "Undo" at bounding box center [174, 318] width 27 height 11
click at [169, 266] on div "Undo" at bounding box center [174, 318] width 27 height 11
click at [19, 162] on div at bounding box center [16, 159] width 5 height 5
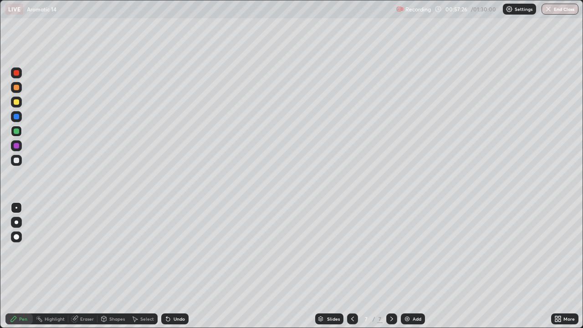
click at [17, 160] on div at bounding box center [16, 159] width 5 height 5
click at [17, 162] on div at bounding box center [16, 159] width 5 height 5
click at [18, 160] on div at bounding box center [16, 159] width 5 height 5
click at [16, 162] on div at bounding box center [16, 159] width 5 height 5
click at [16, 161] on div at bounding box center [16, 159] width 5 height 5
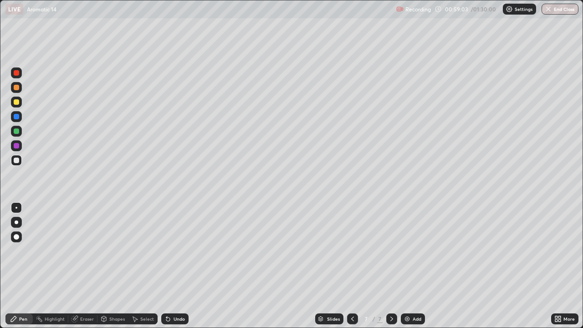
click at [78, 266] on div "Eraser" at bounding box center [82, 318] width 29 height 11
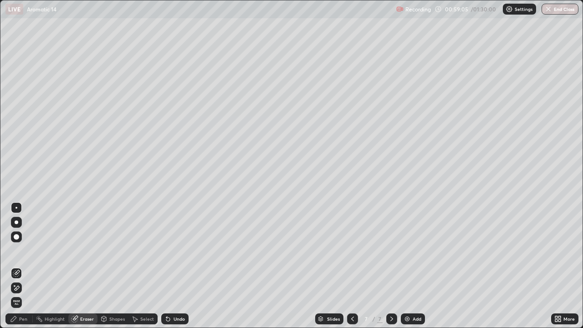
click at [22, 266] on div "Pen" at bounding box center [23, 318] width 8 height 5
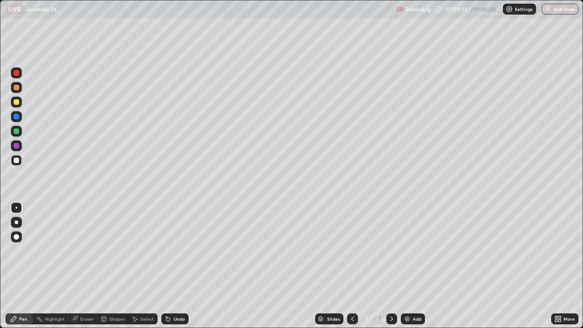
click at [142, 266] on div "Select" at bounding box center [147, 318] width 14 height 5
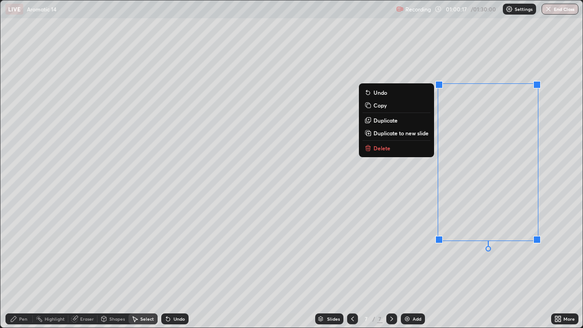
click at [385, 149] on p "Delete" at bounding box center [381, 147] width 17 height 7
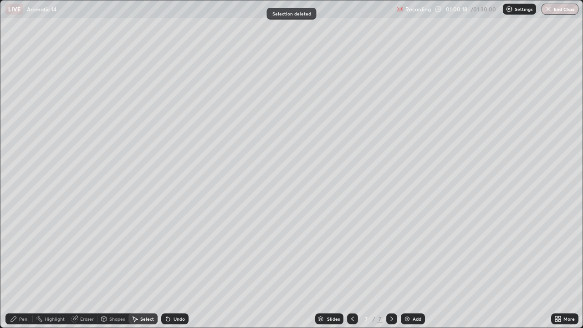
click at [27, 266] on div "Pen" at bounding box center [18, 318] width 27 height 11
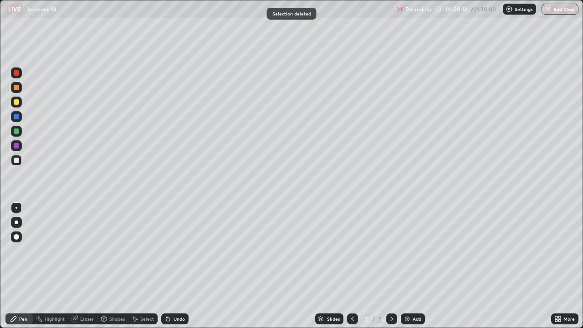
click at [25, 266] on div "Pen" at bounding box center [18, 318] width 27 height 11
click at [177, 266] on div "Undo" at bounding box center [174, 318] width 27 height 11
click at [174, 266] on div "Undo" at bounding box center [178, 318] width 11 height 5
click at [175, 266] on div "Undo" at bounding box center [178, 318] width 11 height 5
click at [173, 266] on div "Undo" at bounding box center [178, 318] width 11 height 5
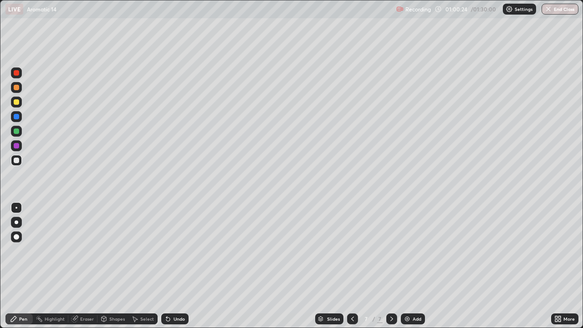
click at [557, 266] on icon at bounding box center [556, 317] width 2 height 2
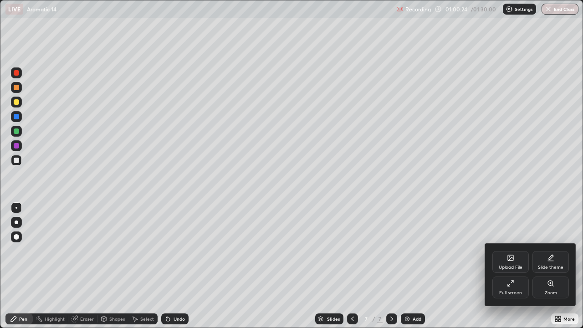
click at [504, 266] on div "Full screen" at bounding box center [510, 287] width 36 height 22
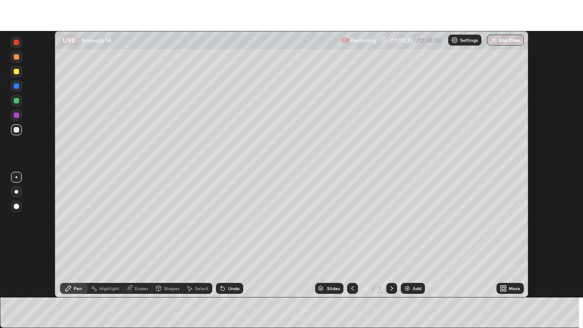
scroll to position [45246, 44930]
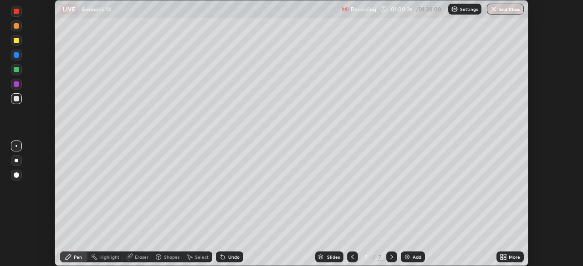
click at [505, 256] on icon at bounding box center [504, 255] width 2 height 2
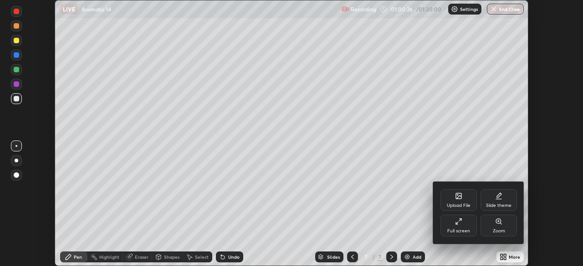
click at [454, 222] on div "Full screen" at bounding box center [458, 226] width 36 height 22
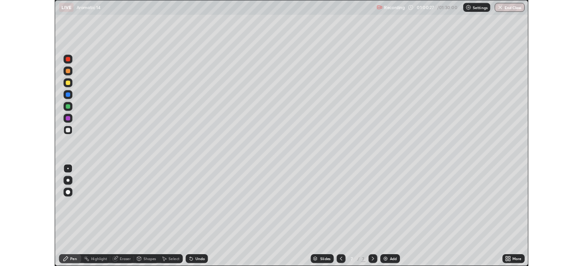
scroll to position [328, 583]
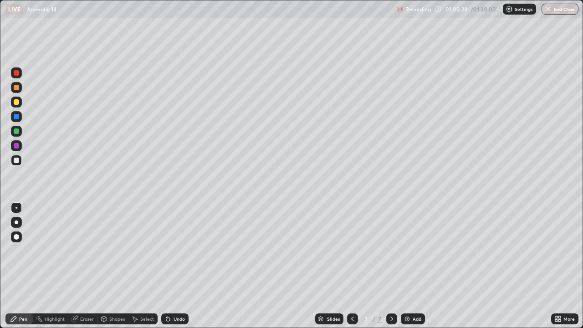
click at [29, 266] on div "Pen" at bounding box center [18, 318] width 27 height 11
click at [14, 131] on div at bounding box center [16, 130] width 5 height 5
click at [15, 131] on div at bounding box center [16, 130] width 5 height 5
click at [19, 160] on div at bounding box center [16, 159] width 5 height 5
click at [20, 160] on div at bounding box center [16, 160] width 11 height 11
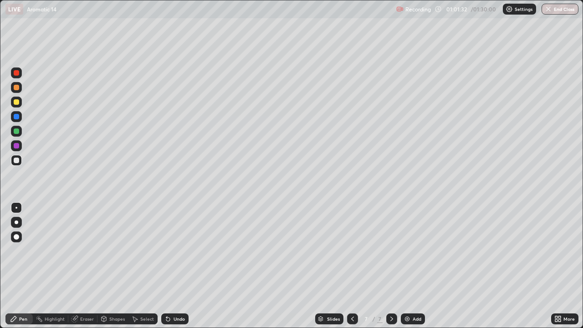
click at [174, 266] on div "Undo" at bounding box center [178, 318] width 11 height 5
click at [176, 266] on div "Undo" at bounding box center [178, 318] width 11 height 5
click at [287, 266] on div "Slides 7 / 7 Add" at bounding box center [369, 318] width 362 height 18
click at [18, 117] on div at bounding box center [16, 116] width 5 height 5
click at [16, 103] on div at bounding box center [16, 101] width 5 height 5
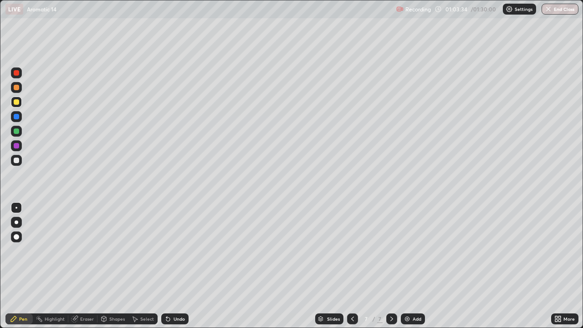
click at [19, 160] on div at bounding box center [16, 159] width 5 height 5
click at [19, 161] on div at bounding box center [16, 159] width 5 height 5
click at [16, 161] on div at bounding box center [16, 159] width 5 height 5
click at [20, 130] on div at bounding box center [16, 131] width 11 height 11
click at [16, 161] on div at bounding box center [16, 159] width 5 height 5
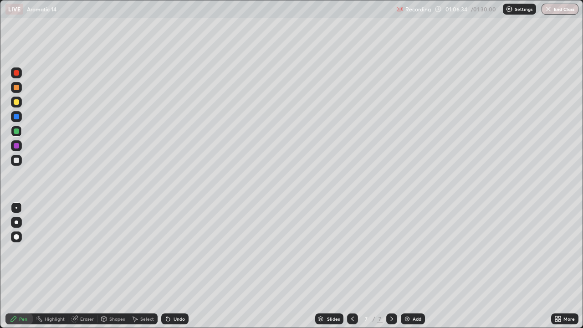
click at [15, 162] on div at bounding box center [16, 159] width 5 height 5
click at [173, 266] on div "Undo" at bounding box center [174, 318] width 27 height 11
click at [173, 266] on div "Undo" at bounding box center [178, 318] width 11 height 5
click at [18, 130] on div at bounding box center [16, 130] width 5 height 5
click at [17, 102] on div at bounding box center [16, 101] width 5 height 5
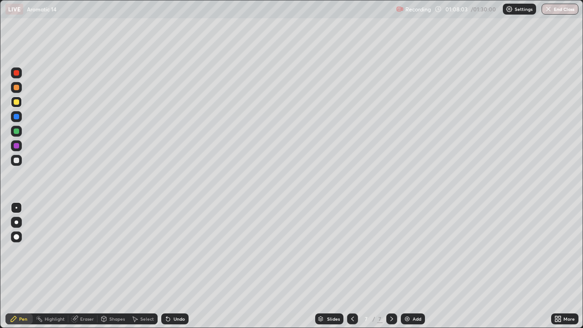
click at [20, 161] on div at bounding box center [16, 160] width 11 height 11
click at [18, 103] on div at bounding box center [16, 101] width 5 height 5
click at [17, 163] on div at bounding box center [16, 160] width 11 height 11
click at [16, 161] on div at bounding box center [16, 159] width 5 height 5
click at [19, 105] on div at bounding box center [16, 101] width 11 height 11
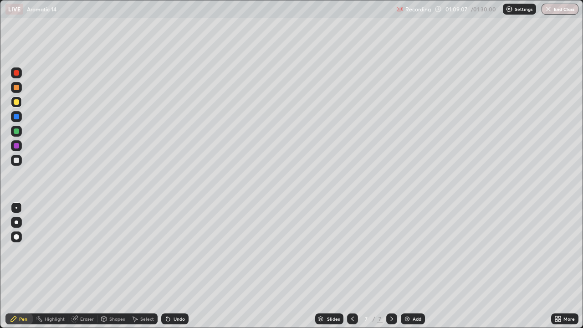
click at [16, 159] on div at bounding box center [16, 159] width 5 height 5
click at [18, 162] on div at bounding box center [16, 159] width 5 height 5
click at [87, 266] on div "Eraser" at bounding box center [87, 318] width 14 height 5
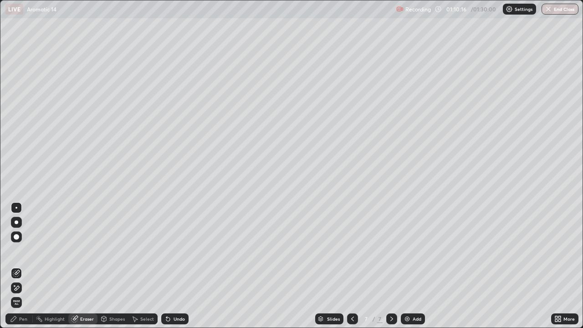
click at [21, 266] on div "Pen" at bounding box center [23, 318] width 8 height 5
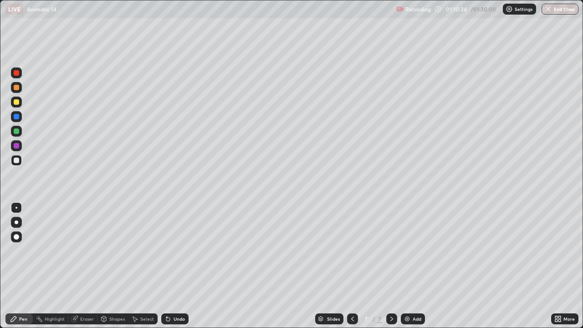
click at [96, 266] on div "Eraser" at bounding box center [82, 318] width 29 height 11
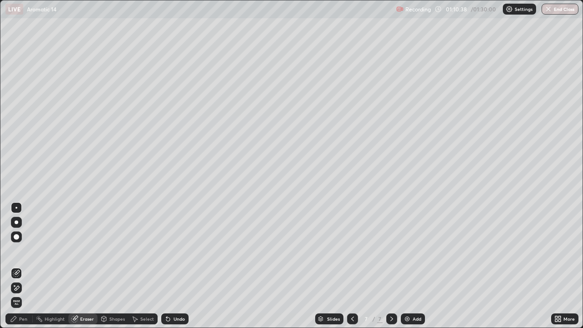
click at [24, 266] on div "Pen" at bounding box center [23, 318] width 8 height 5
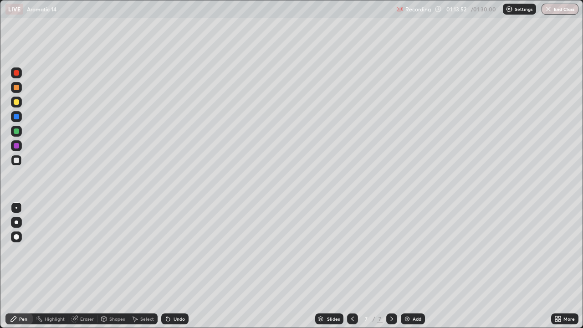
click at [146, 266] on div "Select" at bounding box center [147, 318] width 14 height 5
click at [144, 266] on div "Select" at bounding box center [147, 318] width 14 height 5
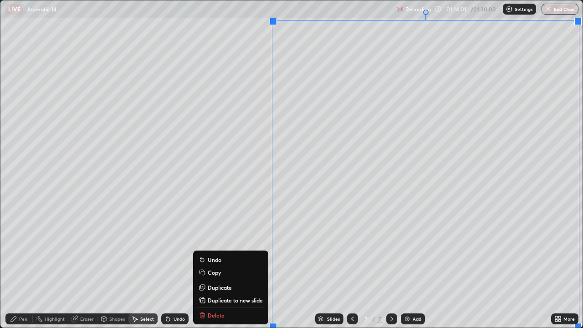
click at [239, 266] on p "Duplicate to new slide" at bounding box center [235, 299] width 55 height 7
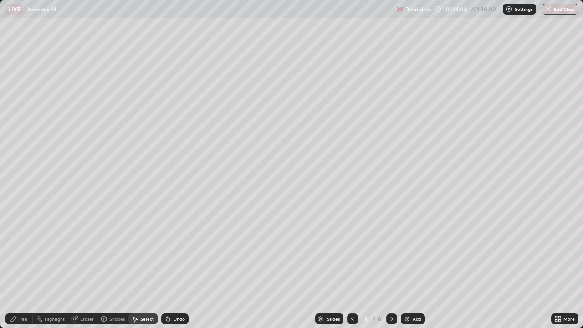
click at [22, 266] on div "Pen" at bounding box center [23, 318] width 8 height 5
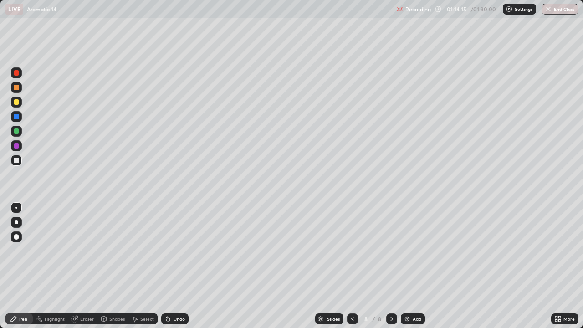
click at [173, 266] on div "Undo" at bounding box center [174, 318] width 27 height 11
click at [168, 266] on icon at bounding box center [167, 318] width 7 height 7
click at [173, 266] on div "Undo" at bounding box center [178, 318] width 11 height 5
click at [170, 266] on div "Undo" at bounding box center [174, 318] width 27 height 11
click at [170, 266] on icon at bounding box center [167, 318] width 7 height 7
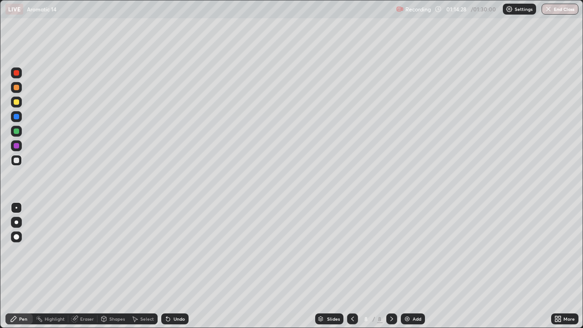
click at [169, 266] on icon at bounding box center [167, 318] width 7 height 7
click at [168, 266] on icon at bounding box center [168, 319] width 4 height 4
click at [166, 266] on icon at bounding box center [168, 319] width 4 height 4
click at [17, 86] on div at bounding box center [16, 87] width 5 height 5
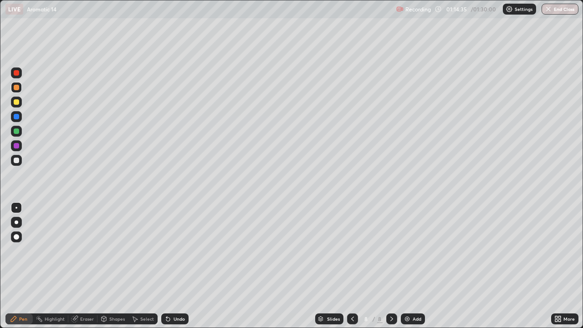
click at [17, 161] on div at bounding box center [16, 159] width 5 height 5
click at [16, 163] on div at bounding box center [16, 160] width 11 height 11
click at [20, 103] on div at bounding box center [16, 101] width 11 height 11
click at [18, 165] on div at bounding box center [16, 160] width 11 height 11
click at [17, 160] on div at bounding box center [16, 159] width 5 height 5
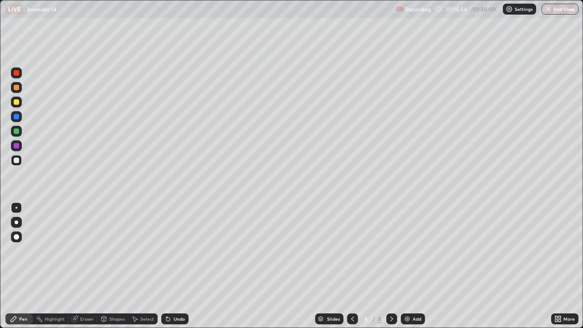
click at [110, 266] on div "Shapes" at bounding box center [112, 318] width 31 height 11
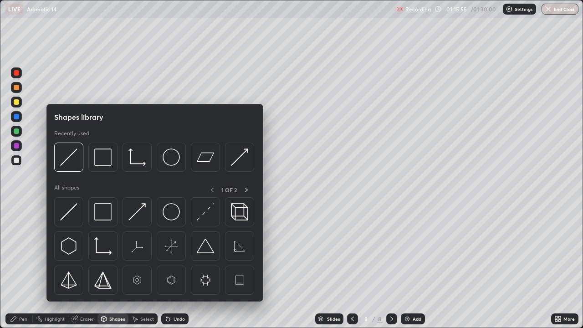
click at [79, 266] on div "Eraser" at bounding box center [82, 318] width 29 height 11
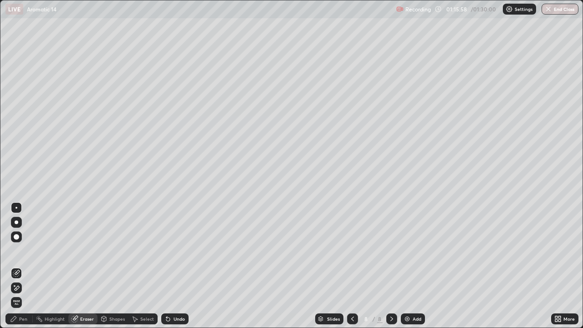
click at [27, 266] on div "Pen" at bounding box center [18, 318] width 27 height 11
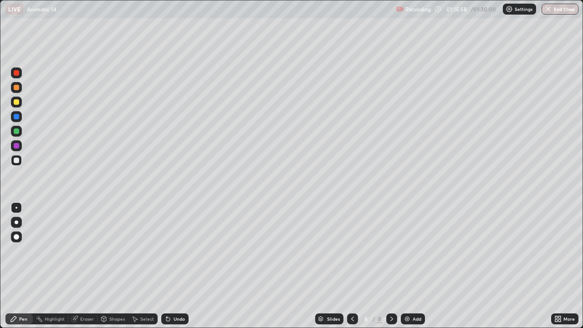
click at [23, 266] on div "Pen" at bounding box center [23, 318] width 8 height 5
click at [17, 103] on div at bounding box center [16, 101] width 5 height 5
click at [16, 104] on div at bounding box center [16, 101] width 5 height 5
click at [16, 161] on div at bounding box center [16, 159] width 5 height 5
click at [15, 162] on div at bounding box center [16, 159] width 5 height 5
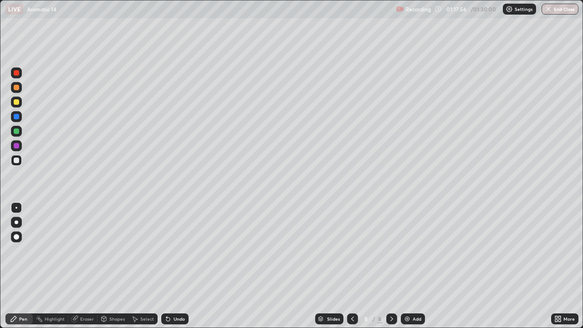
click at [20, 162] on div at bounding box center [16, 160] width 11 height 11
click at [15, 132] on div at bounding box center [16, 130] width 5 height 5
click at [174, 266] on div "Undo" at bounding box center [178, 318] width 11 height 5
click at [171, 266] on div "Undo" at bounding box center [174, 318] width 27 height 11
click at [169, 266] on icon at bounding box center [167, 318] width 7 height 7
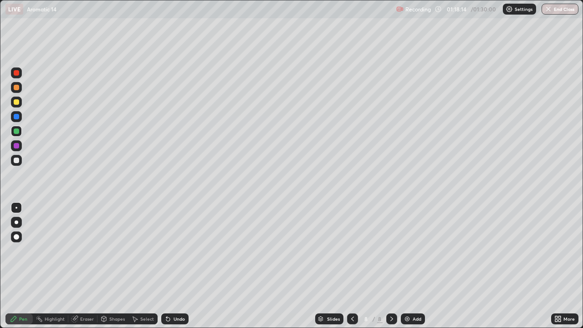
click at [167, 266] on icon at bounding box center [168, 319] width 4 height 4
click at [168, 266] on icon at bounding box center [167, 318] width 7 height 7
click at [173, 266] on div "Undo" at bounding box center [178, 318] width 11 height 5
click at [170, 266] on div "Undo" at bounding box center [174, 318] width 27 height 11
click at [170, 266] on icon at bounding box center [167, 318] width 7 height 7
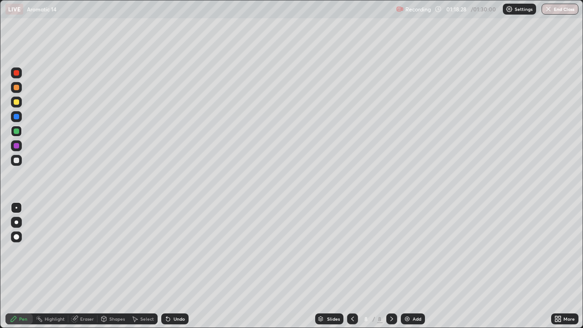
click at [167, 266] on icon at bounding box center [168, 319] width 4 height 4
click at [168, 266] on icon at bounding box center [168, 319] width 4 height 4
click at [18, 162] on div at bounding box center [16, 159] width 5 height 5
click at [17, 131] on div at bounding box center [16, 130] width 5 height 5
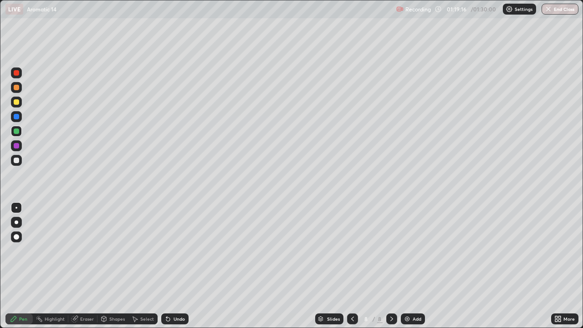
click at [18, 161] on div at bounding box center [16, 159] width 5 height 5
click at [166, 266] on icon at bounding box center [168, 319] width 4 height 4
click at [167, 266] on icon at bounding box center [168, 319] width 4 height 4
click at [84, 266] on div "Eraser" at bounding box center [82, 318] width 29 height 11
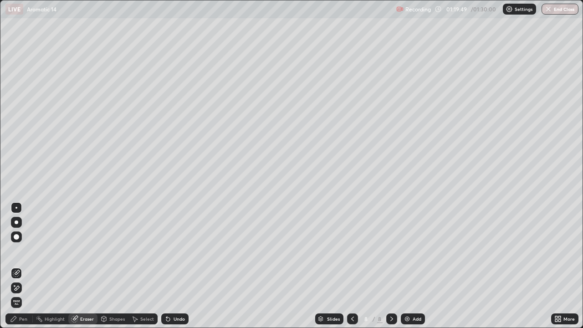
click at [23, 266] on div "Pen" at bounding box center [23, 318] width 8 height 5
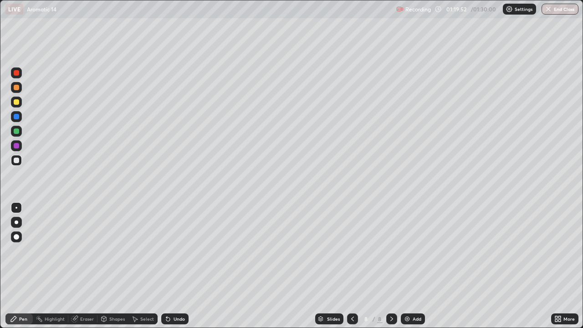
click at [21, 266] on div "Pen" at bounding box center [23, 318] width 8 height 5
click at [166, 266] on icon at bounding box center [168, 319] width 4 height 4
click at [172, 266] on div "Undo" at bounding box center [174, 318] width 27 height 11
click at [16, 132] on div at bounding box center [16, 130] width 5 height 5
click at [16, 131] on div at bounding box center [16, 130] width 5 height 5
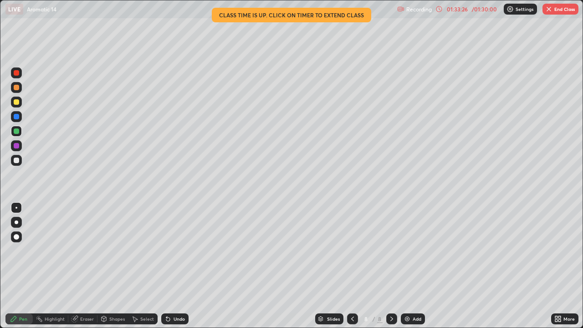
click at [556, 11] on button "End Class" at bounding box center [560, 9] width 36 height 11
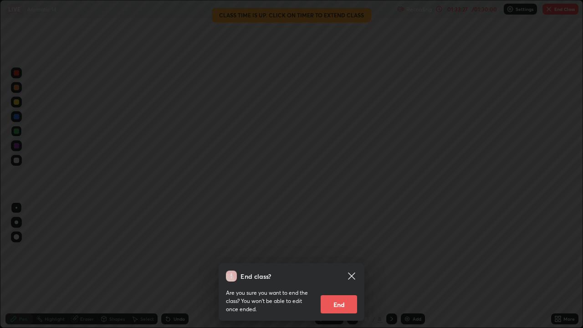
click at [344, 266] on button "End" at bounding box center [338, 304] width 36 height 18
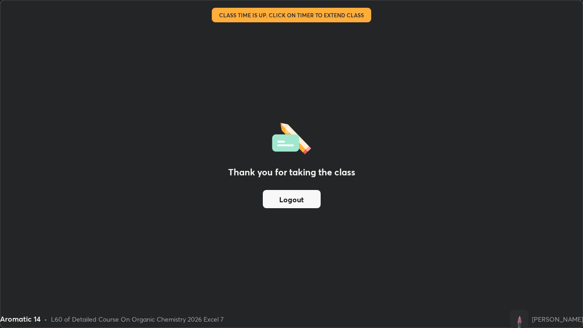
click at [307, 205] on button "Logout" at bounding box center [292, 199] width 58 height 18
click at [308, 203] on button "Logout" at bounding box center [292, 199] width 58 height 18
click at [312, 201] on button "Logout" at bounding box center [292, 199] width 58 height 18
click at [313, 201] on button "Logout" at bounding box center [292, 199] width 58 height 18
click at [314, 201] on button "Logout" at bounding box center [292, 199] width 58 height 18
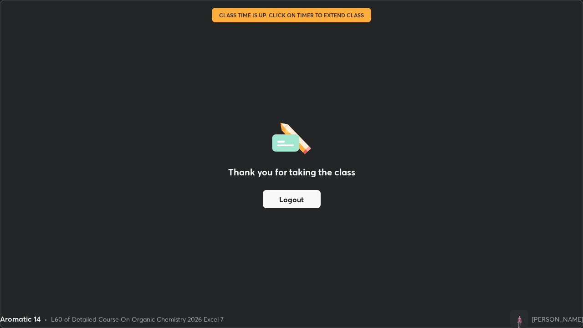
click at [313, 201] on button "Logout" at bounding box center [292, 199] width 58 height 18
click at [313, 203] on button "Logout" at bounding box center [292, 199] width 58 height 18
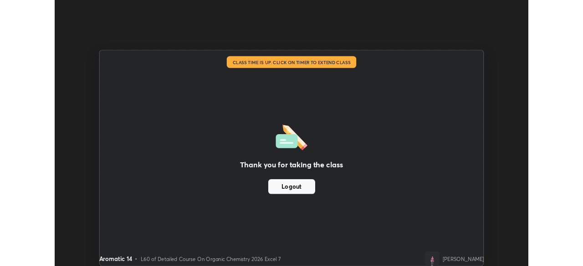
scroll to position [45246, 44930]
